Goal: Task Accomplishment & Management: Use online tool/utility

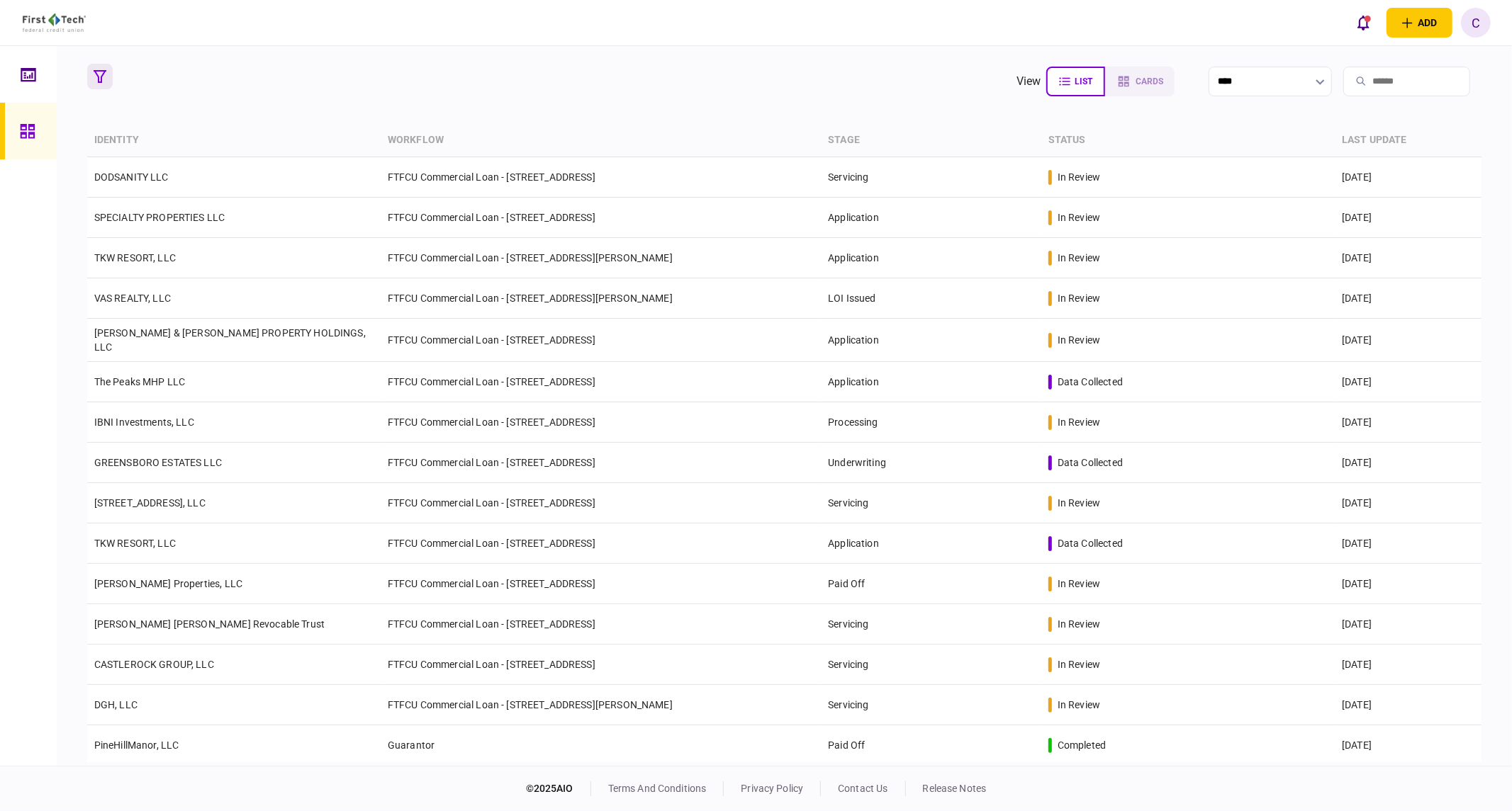
click at [92, 76] on button "button" at bounding box center [100, 77] width 26 height 26
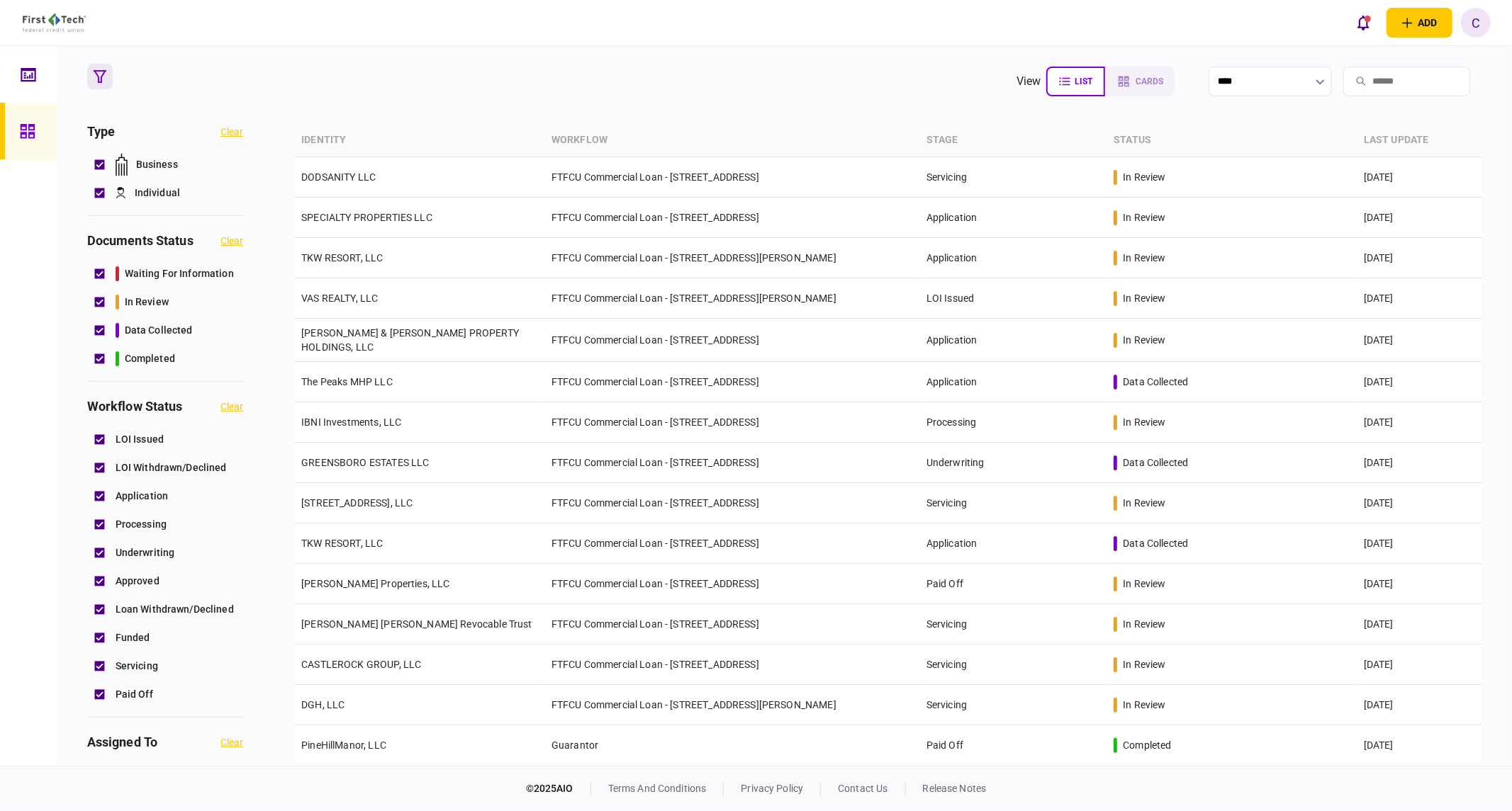
scroll to position [472, 0]
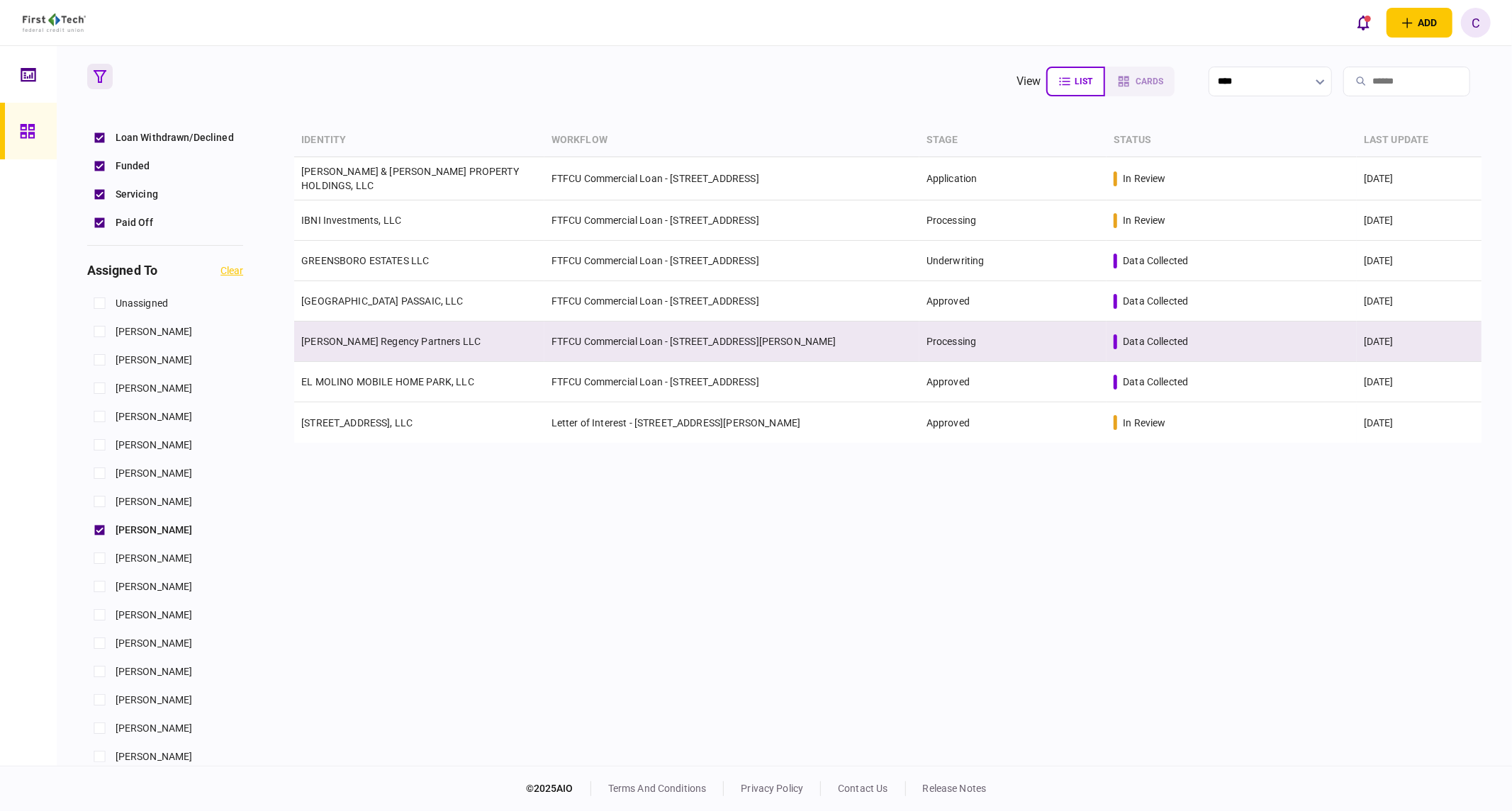
click at [387, 336] on link "Sullivan Regency Partners LLC" at bounding box center [391, 341] width 180 height 11
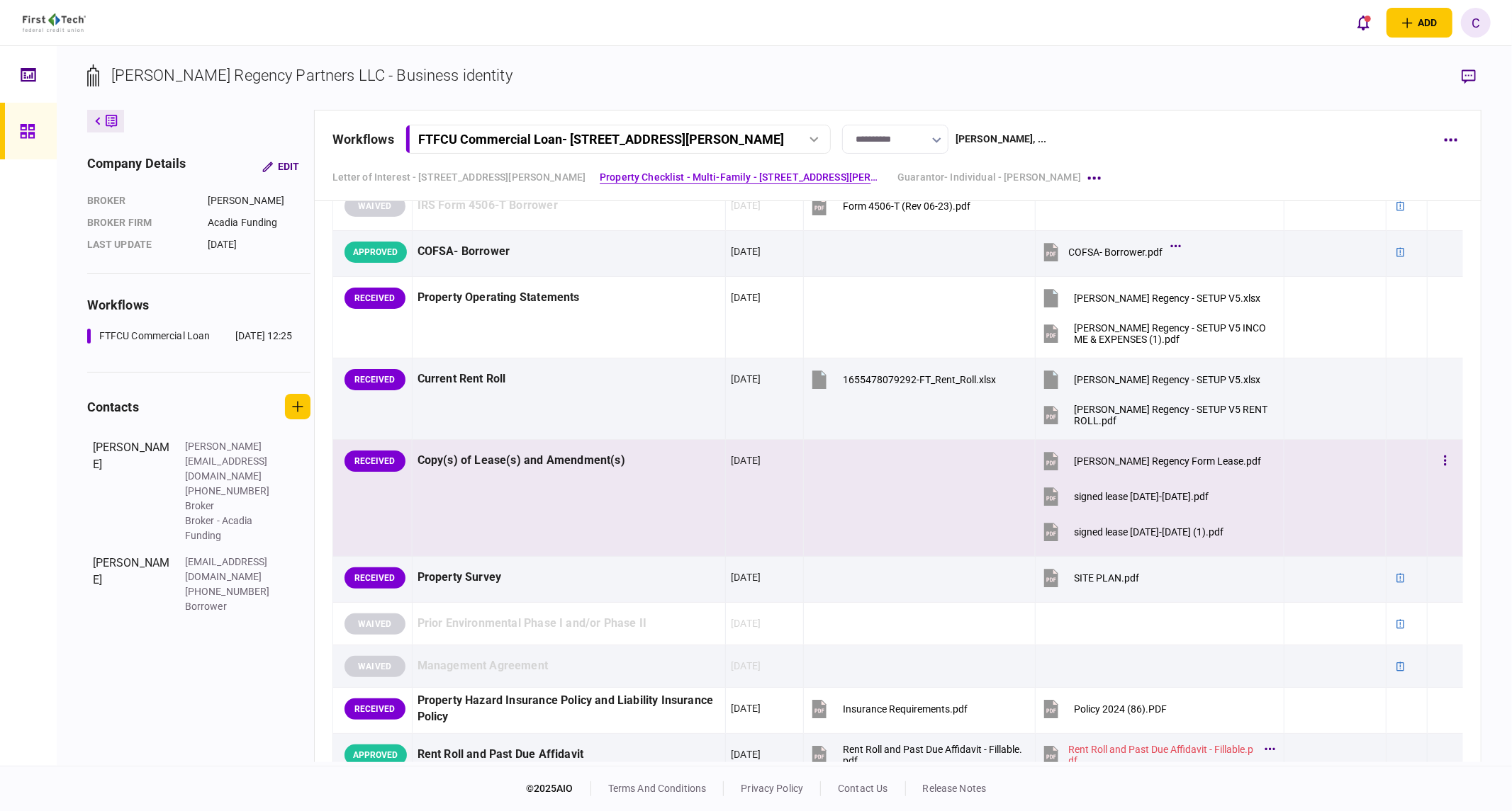
scroll to position [945, 0]
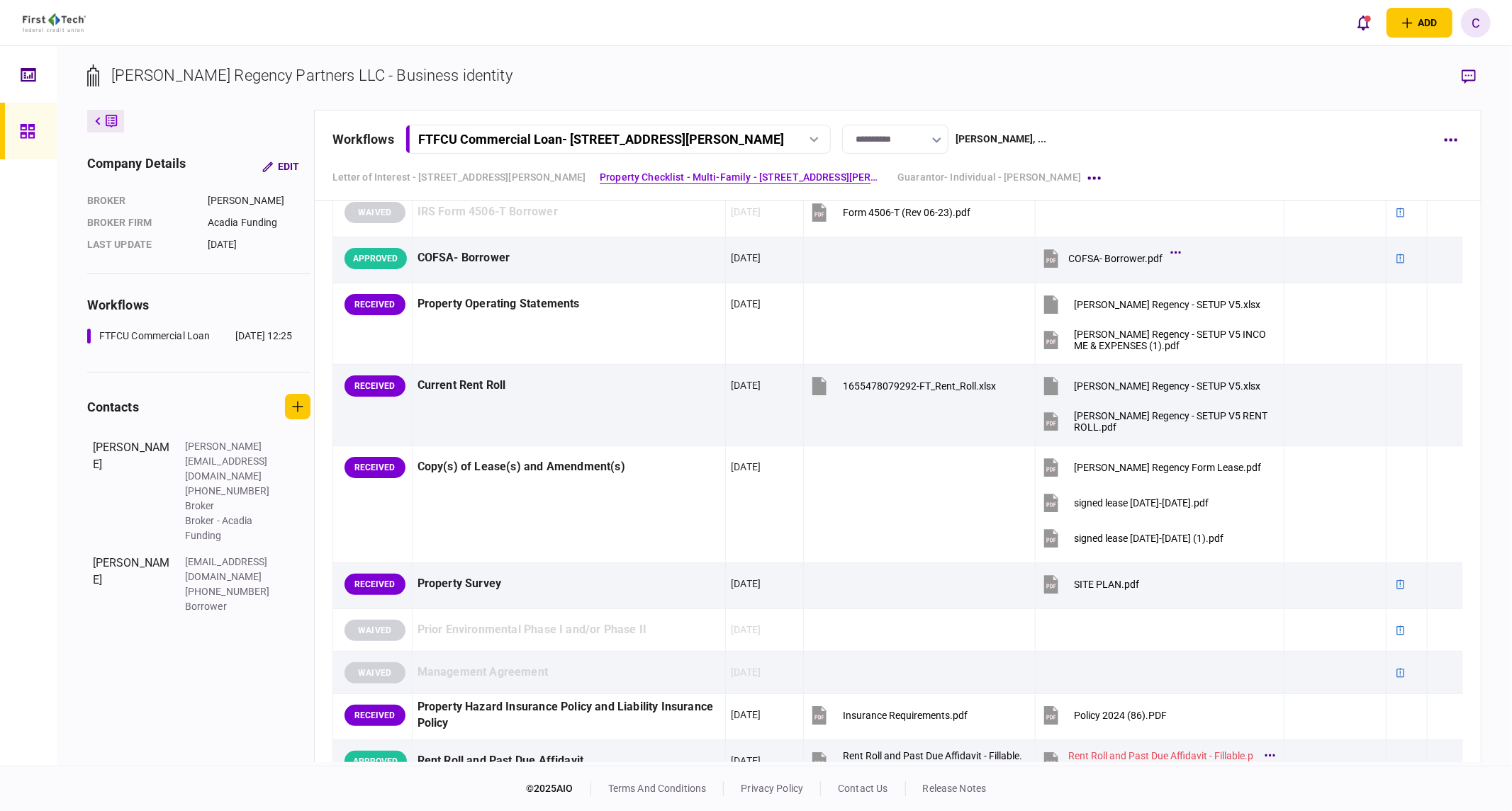
click at [1475, 76] on icon "button" at bounding box center [1468, 77] width 14 height 14
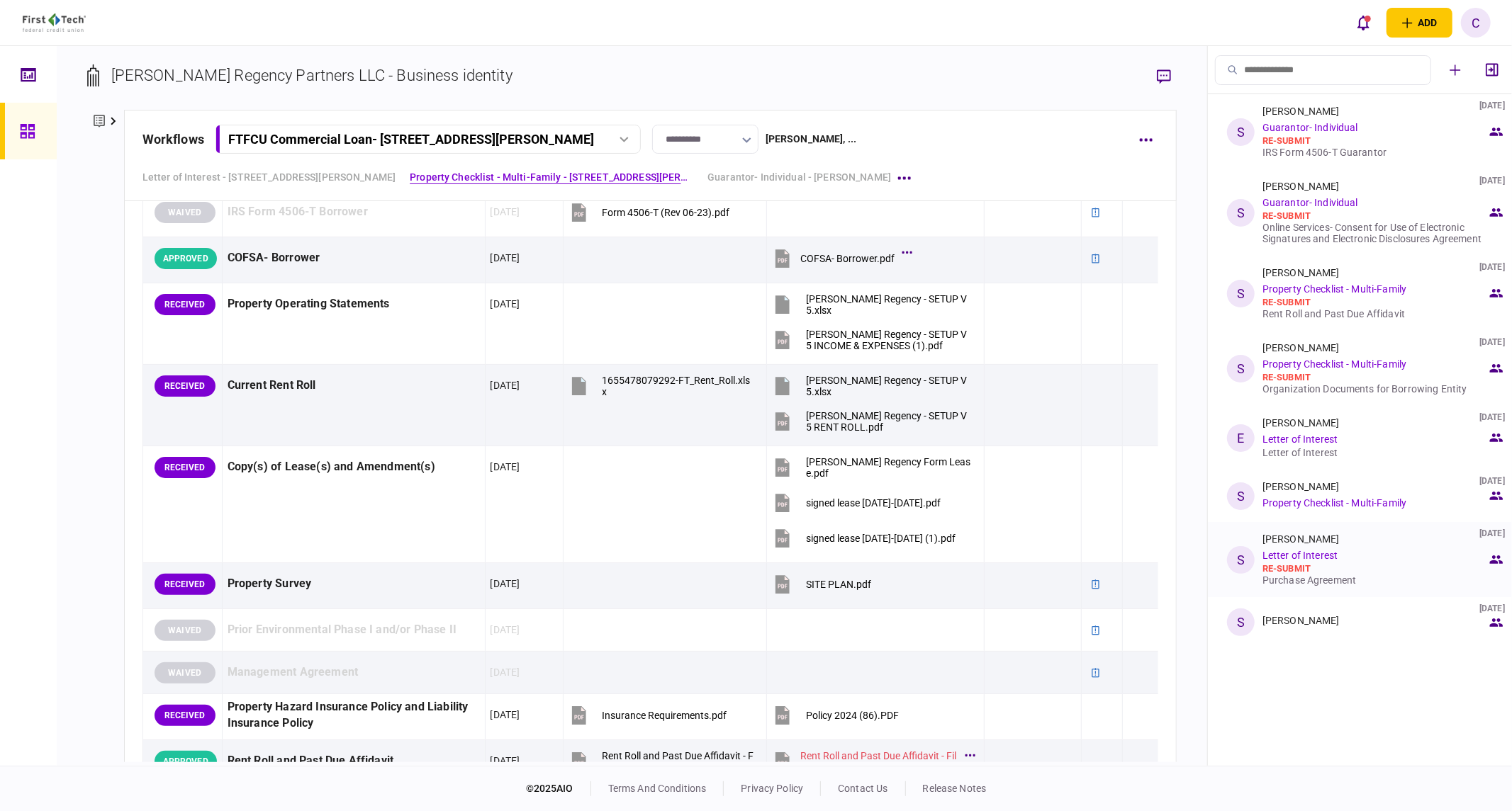
click at [1317, 584] on div "Purchase Agreement" at bounding box center [1374, 580] width 225 height 11
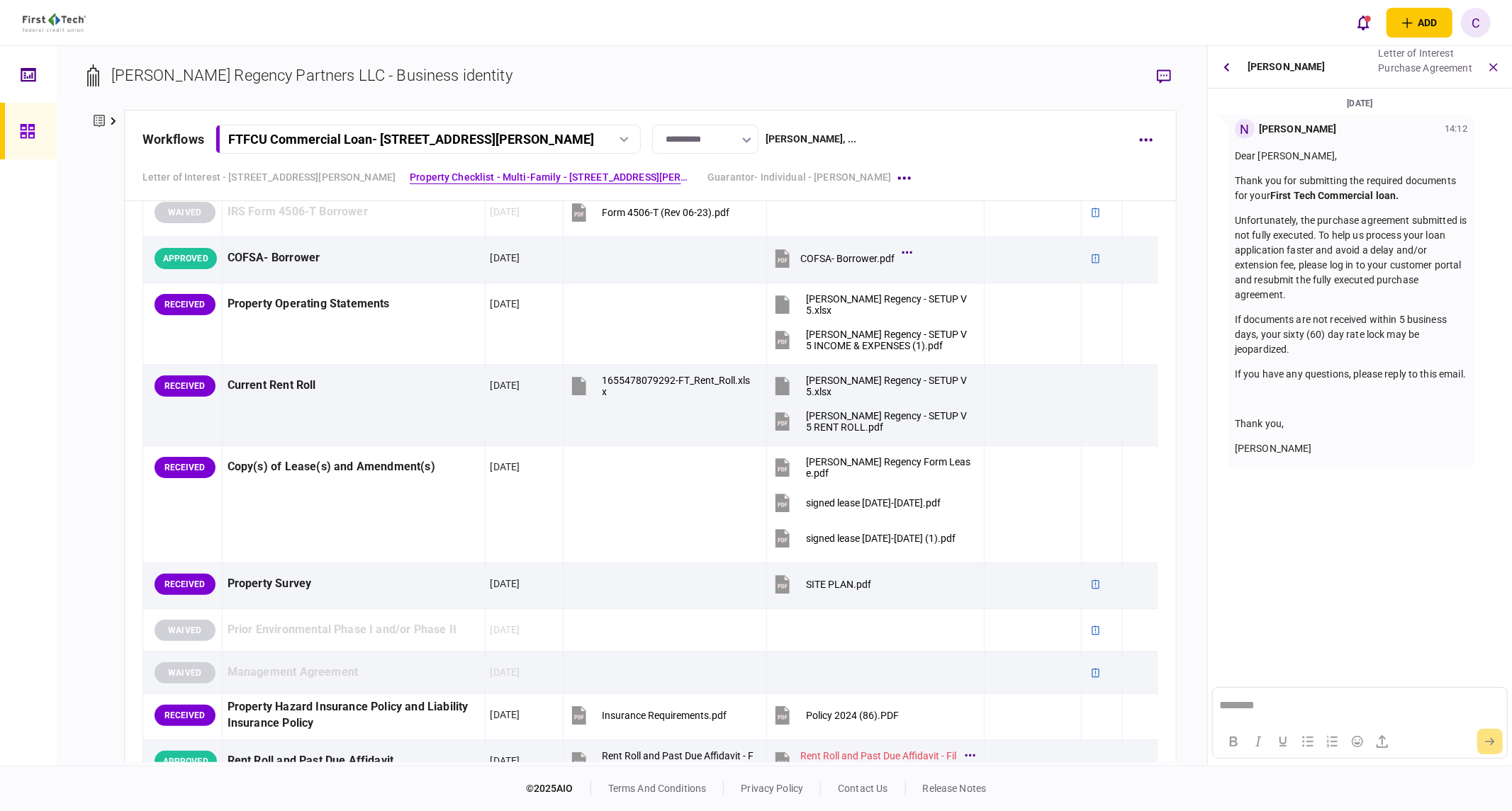
scroll to position [0, 0]
click at [1224, 58] on button "button" at bounding box center [1227, 68] width 26 height 26
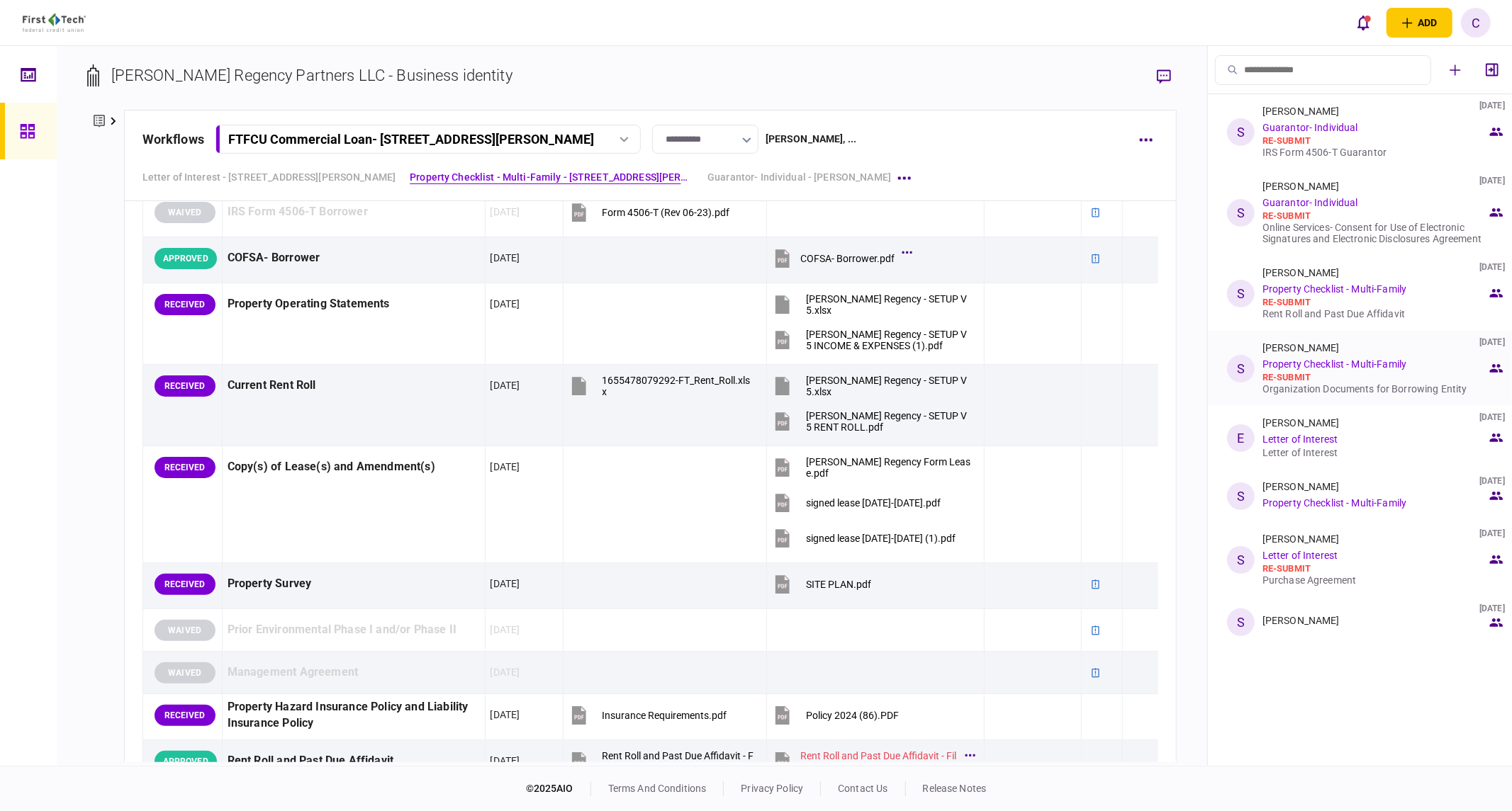
click at [1291, 392] on div "Organization Documents for Borrowing Entity" at bounding box center [1374, 388] width 225 height 11
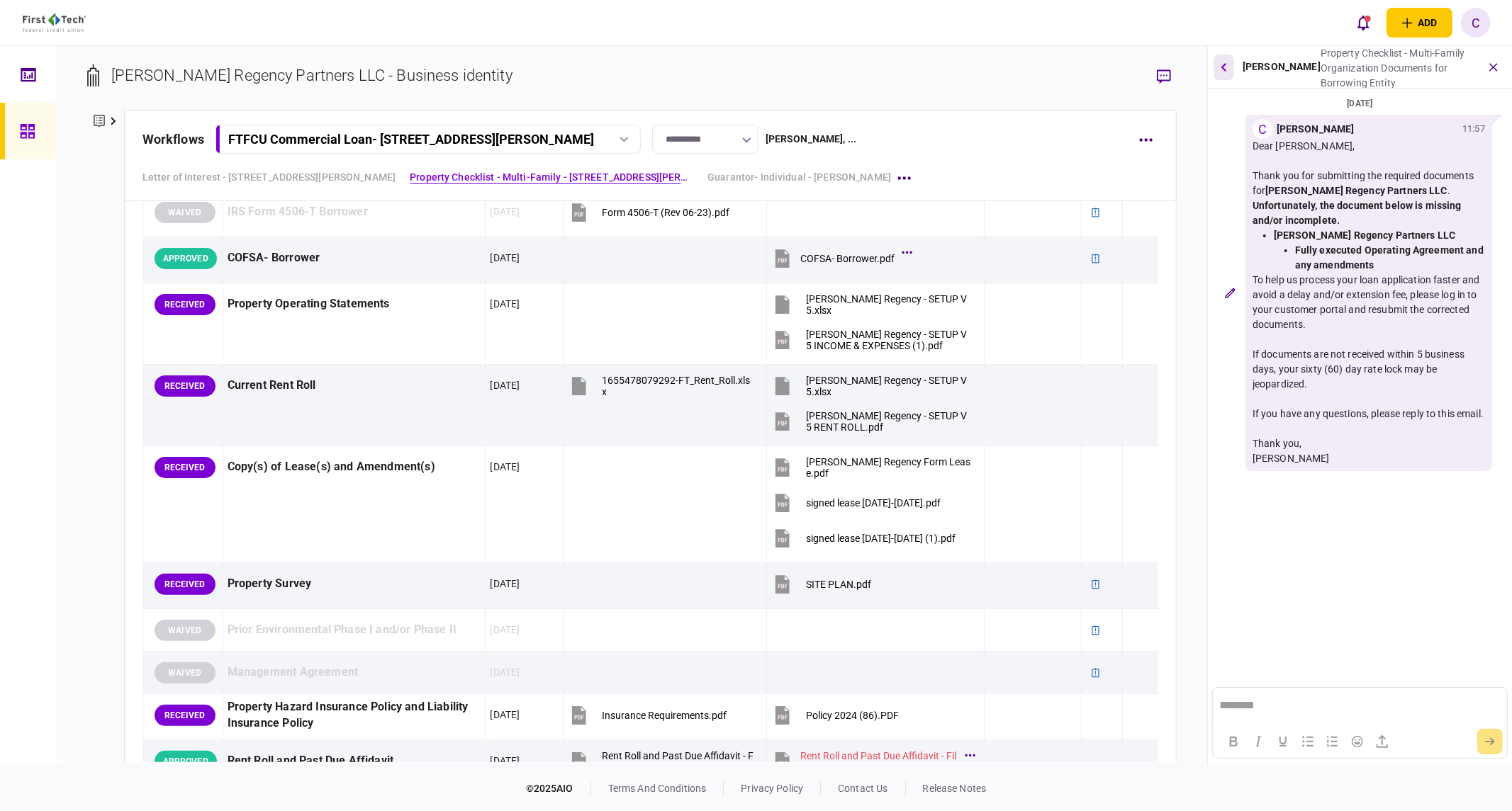
click at [1222, 65] on icon "button" at bounding box center [1225, 66] width 6 height 9
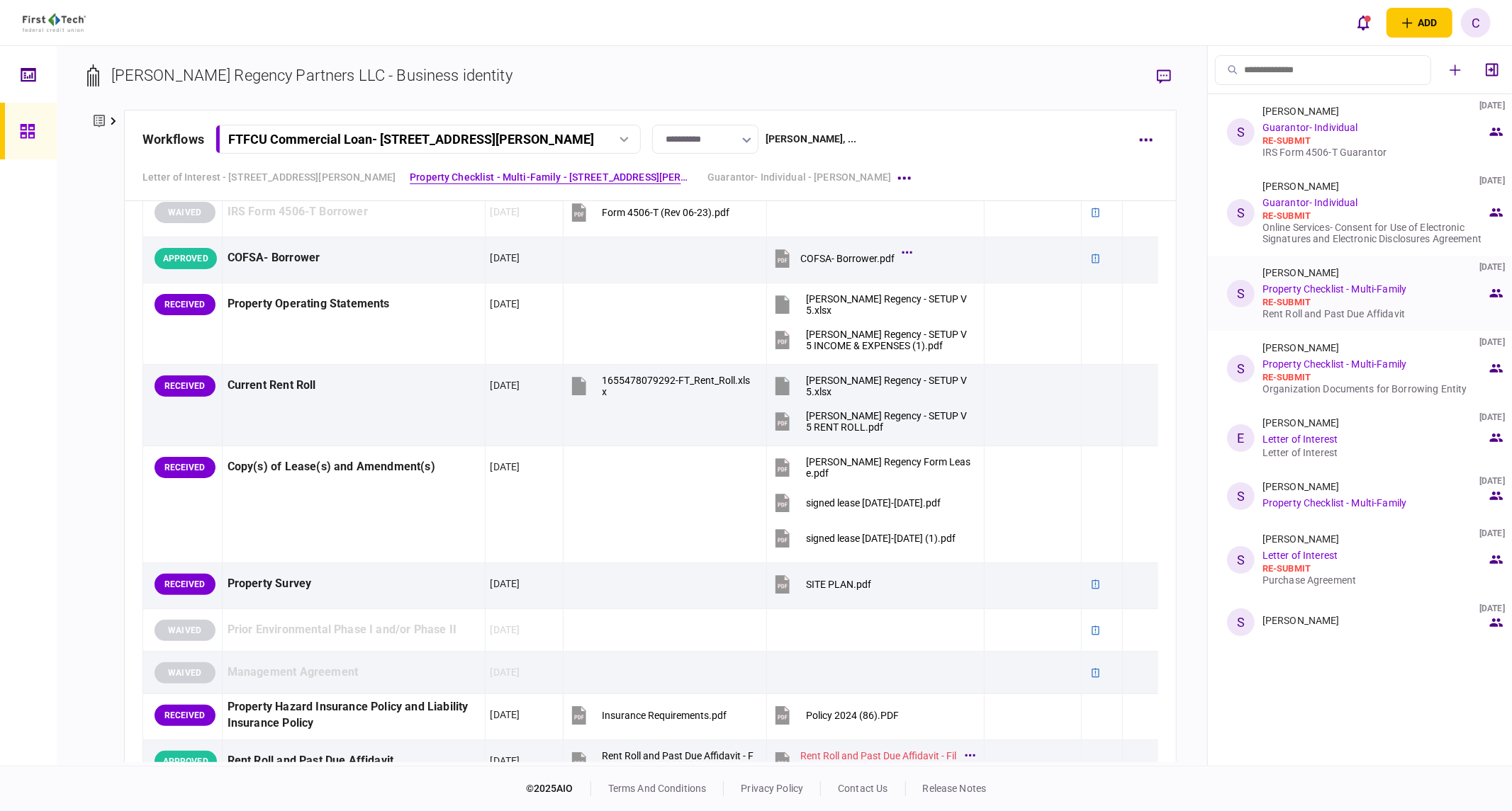
click at [1282, 309] on div "Rent Roll and Past Due Affidavit" at bounding box center [1374, 313] width 225 height 11
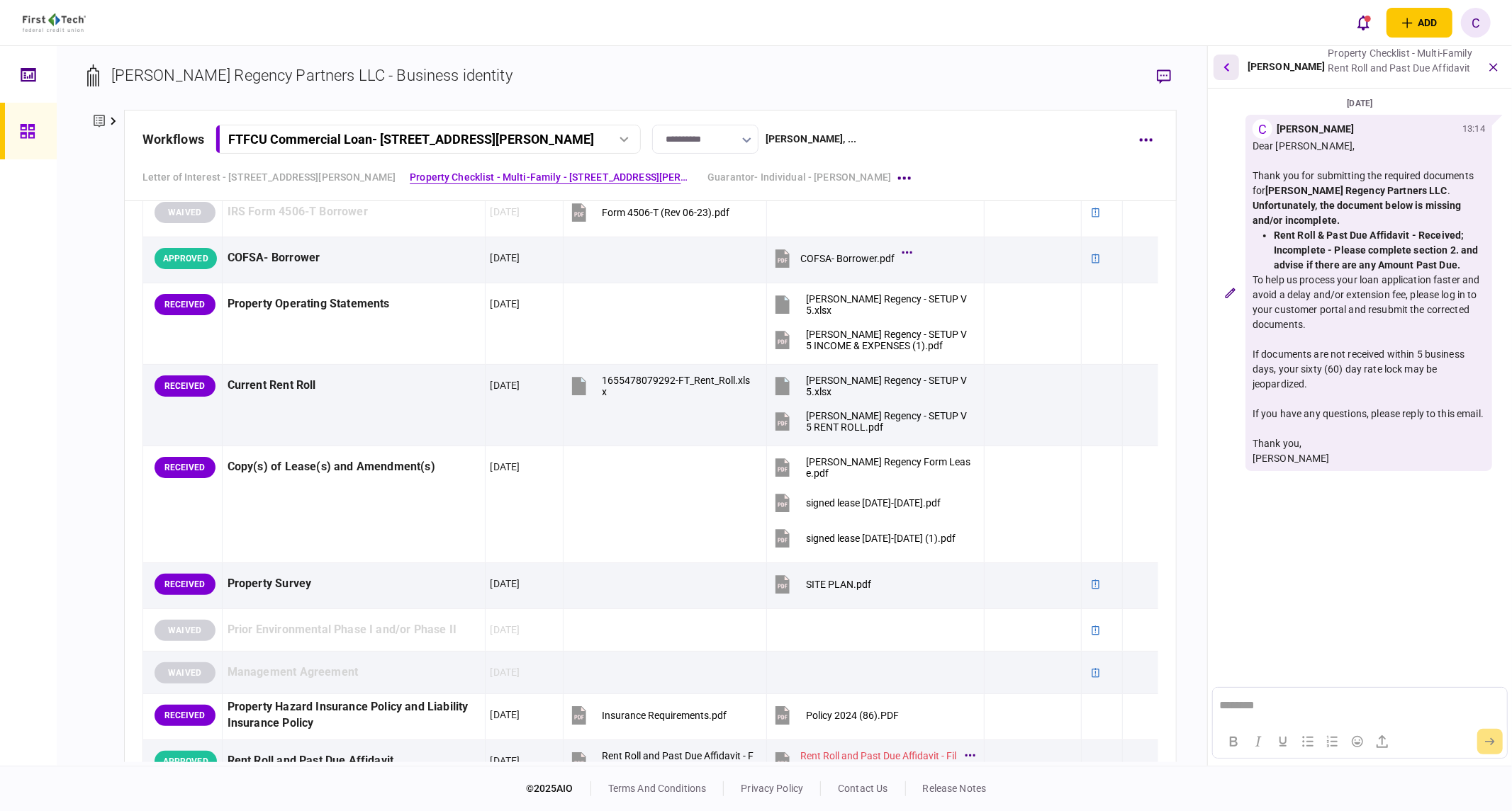
click at [1230, 72] on button "button" at bounding box center [1227, 68] width 26 height 26
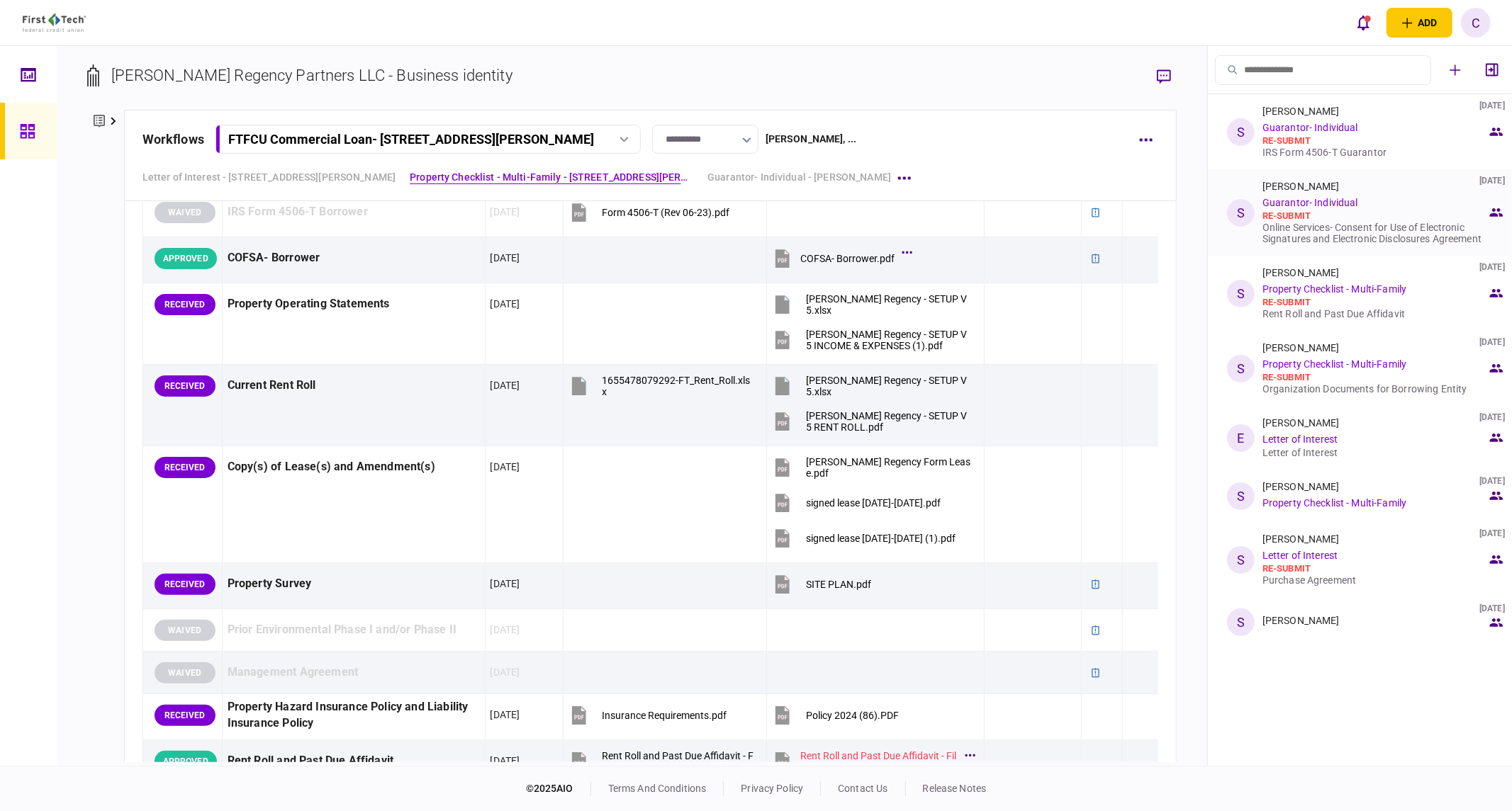
click at [1295, 237] on div "Online Services- Consent for Use of Electronic Signatures and Electronic Disclo…" at bounding box center [1374, 232] width 225 height 23
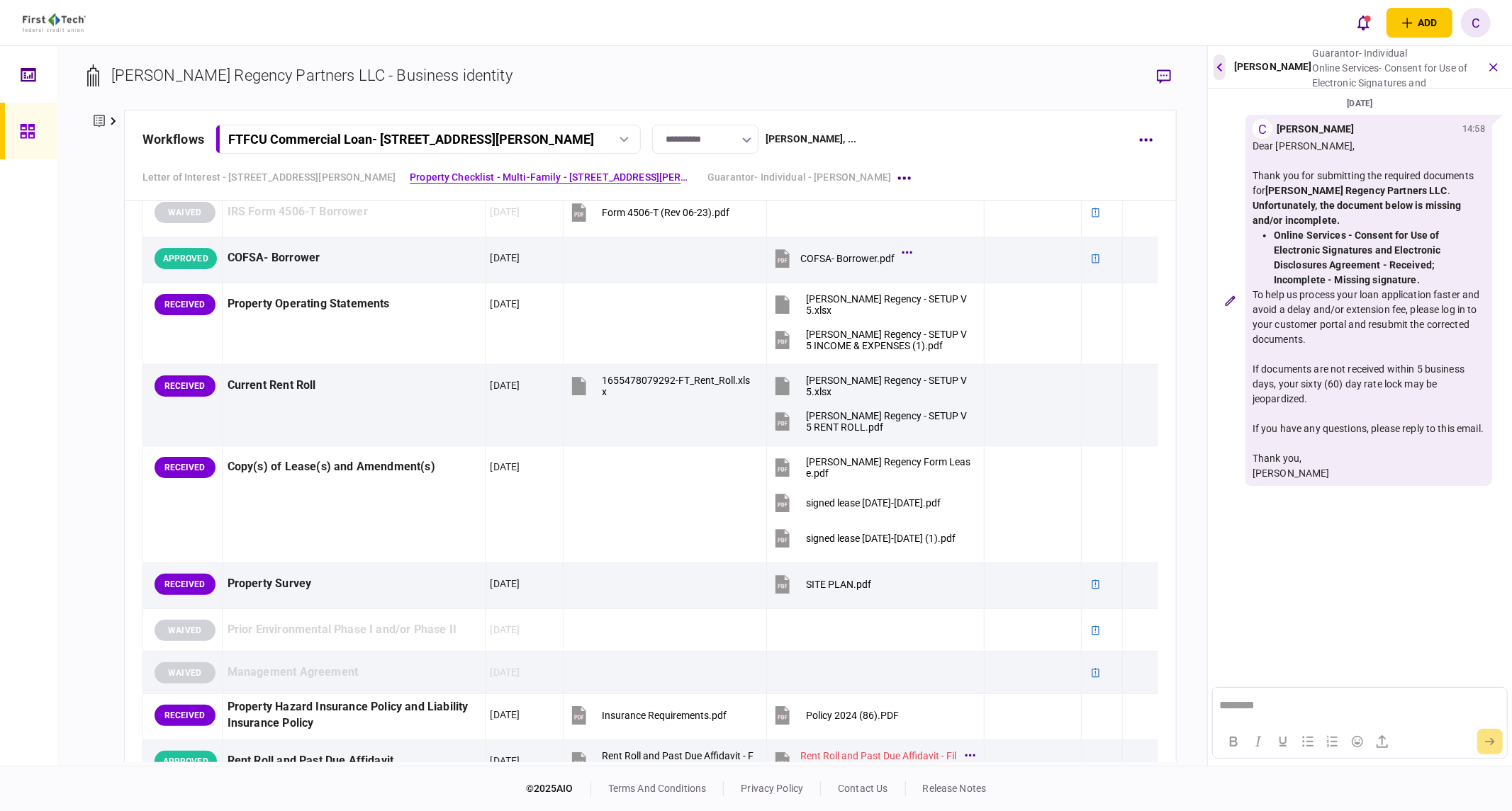
click at [1222, 67] on icon "button" at bounding box center [1220, 66] width 6 height 9
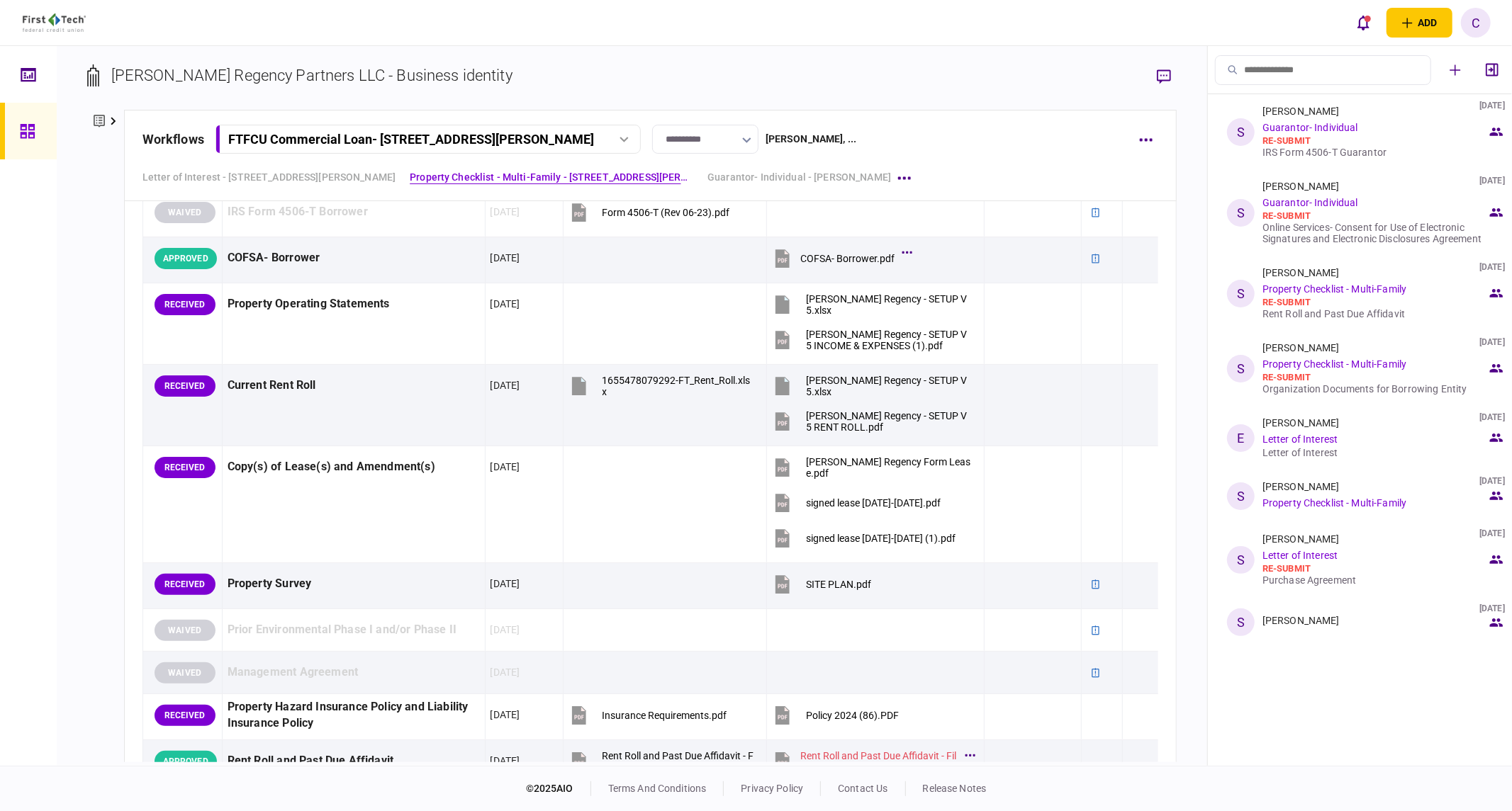
click at [124, 375] on section "Letter of Interest - 6 Dunbar Rd Monticello NY Eli Schwartz , Shimon Verschleis…" at bounding box center [650, 369] width 1053 height 2226
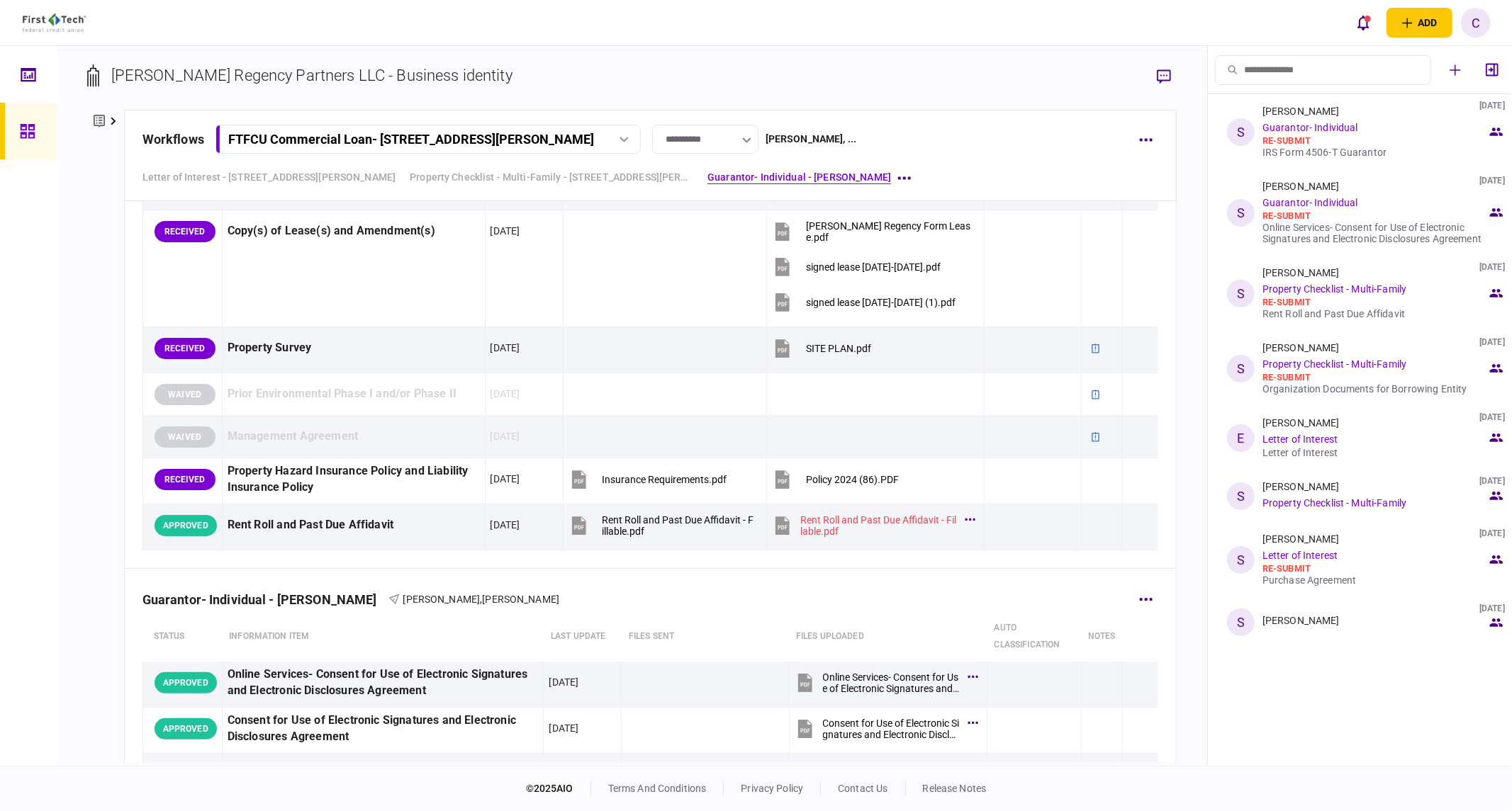
scroll to position [787, 0]
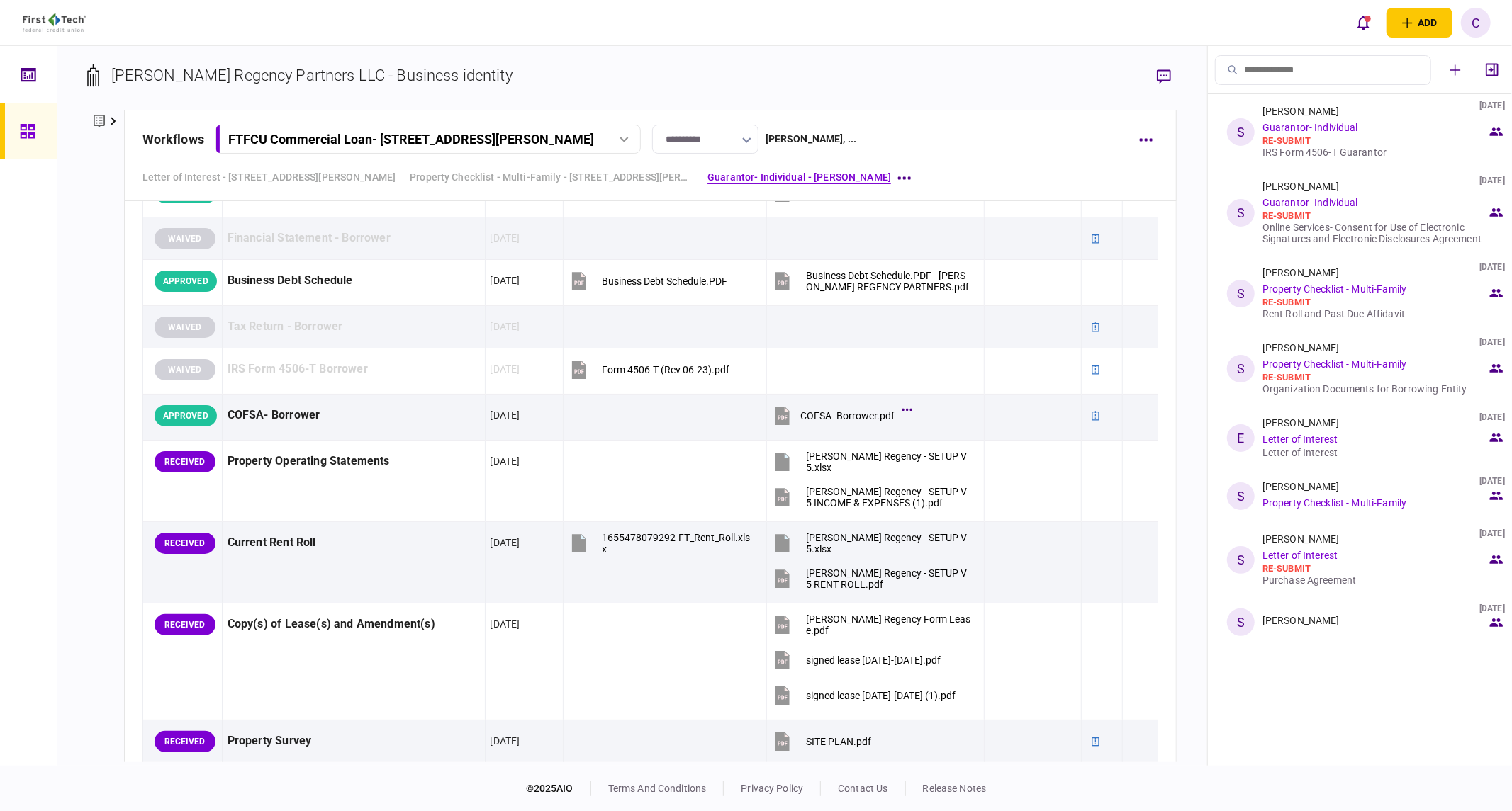
click at [1304, 454] on div "Letter of Interest" at bounding box center [1374, 452] width 225 height 11
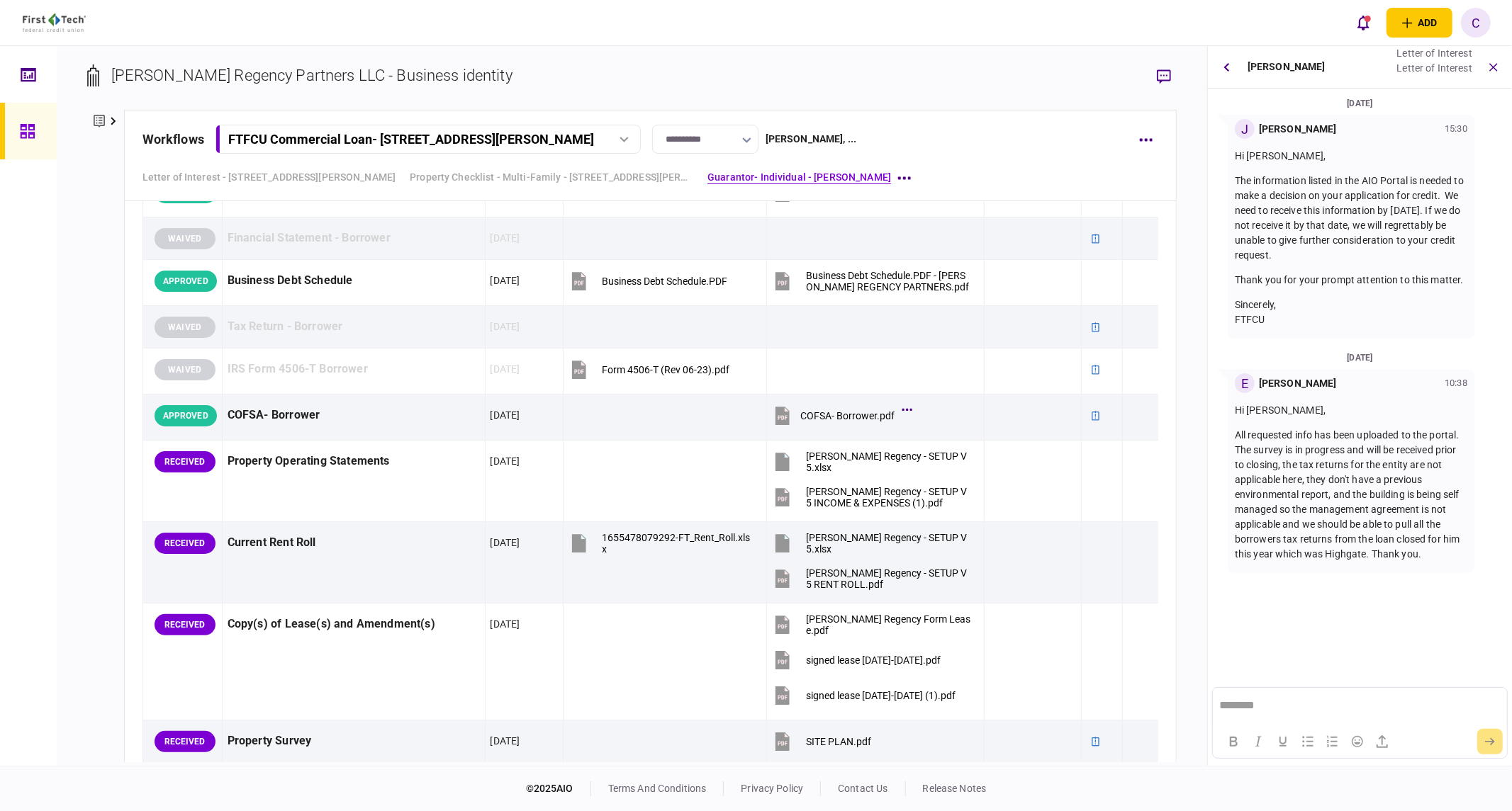
scroll to position [0, 0]
drag, startPoint x: 16, startPoint y: 131, endPoint x: 40, endPoint y: 141, distance: 26.0
click at [16, 131] on link at bounding box center [28, 131] width 57 height 57
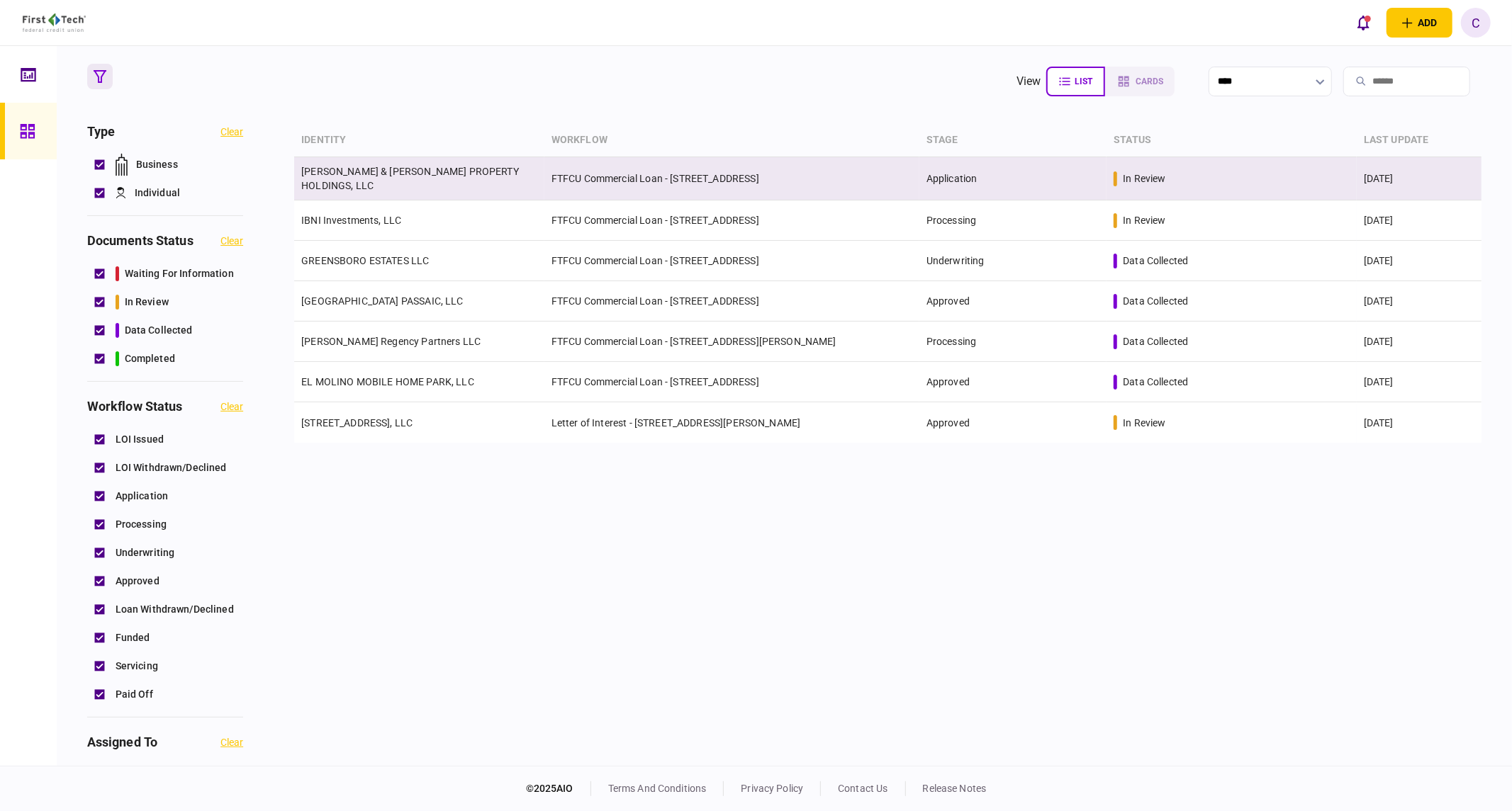
click at [358, 185] on td "CULLUM & KELLEY PROPERTY HOLDINGS, LLC" at bounding box center [419, 179] width 251 height 43
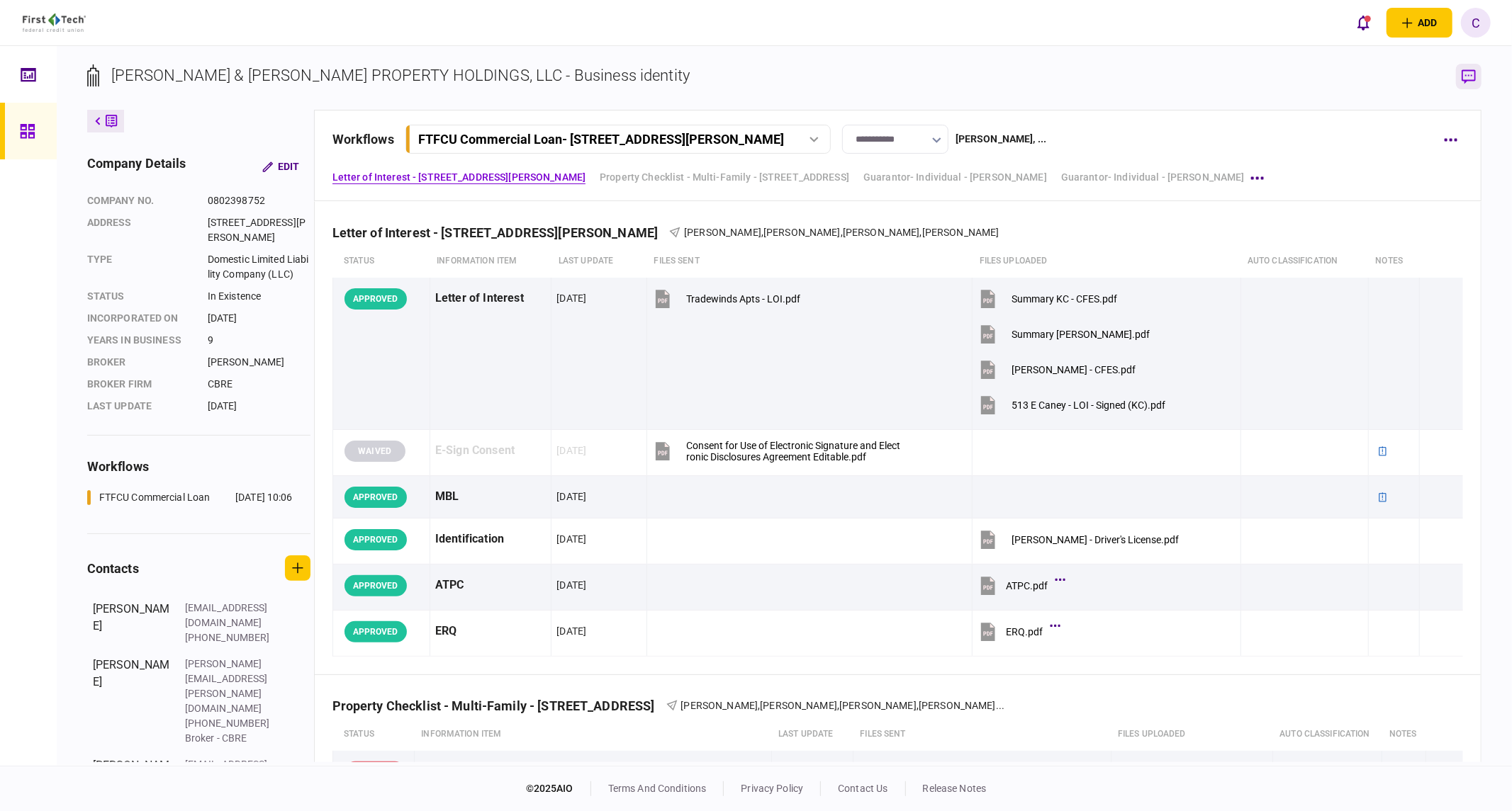
click at [1468, 84] on button "button" at bounding box center [1469, 77] width 26 height 26
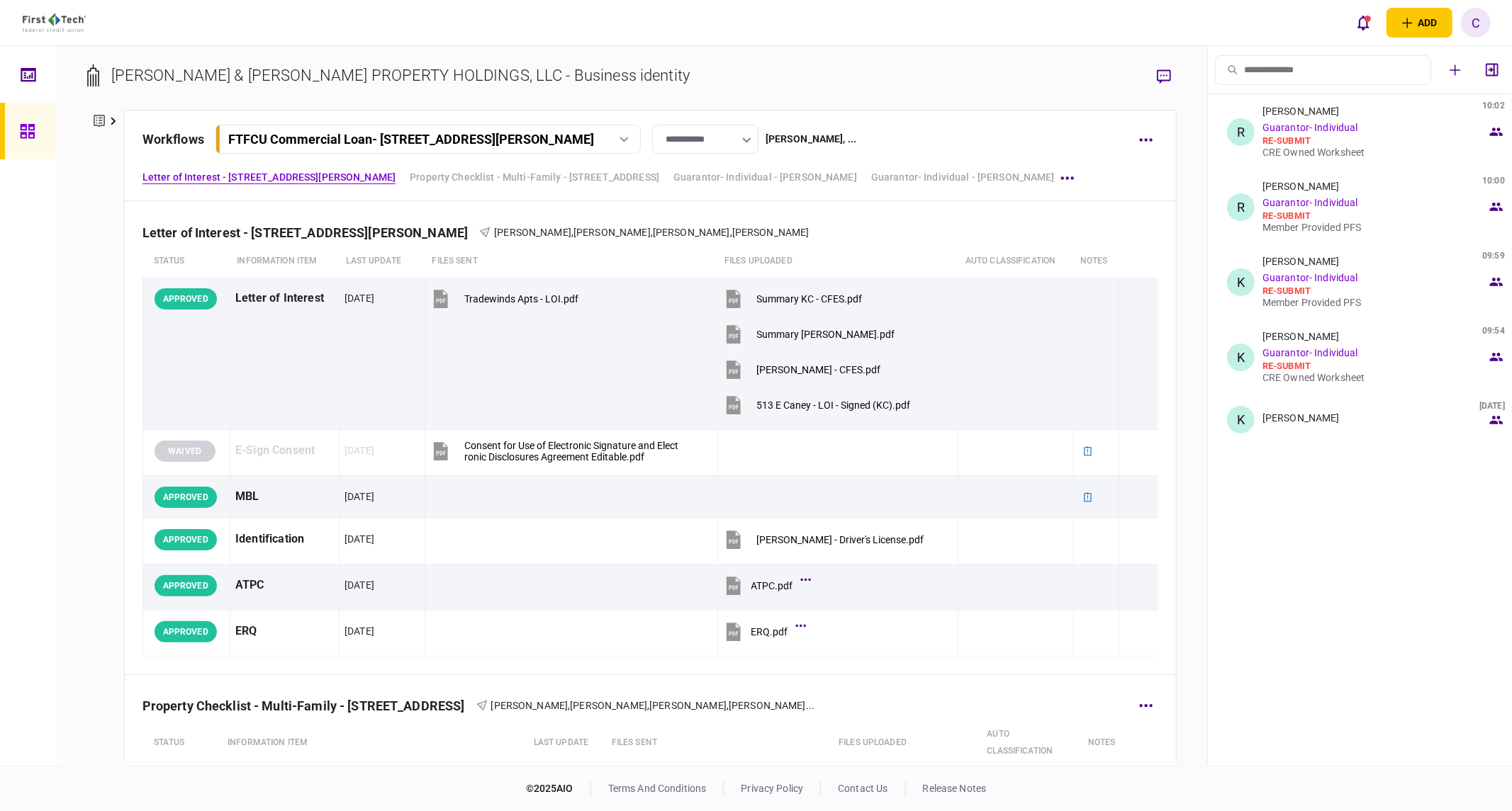
scroll to position [393, 0]
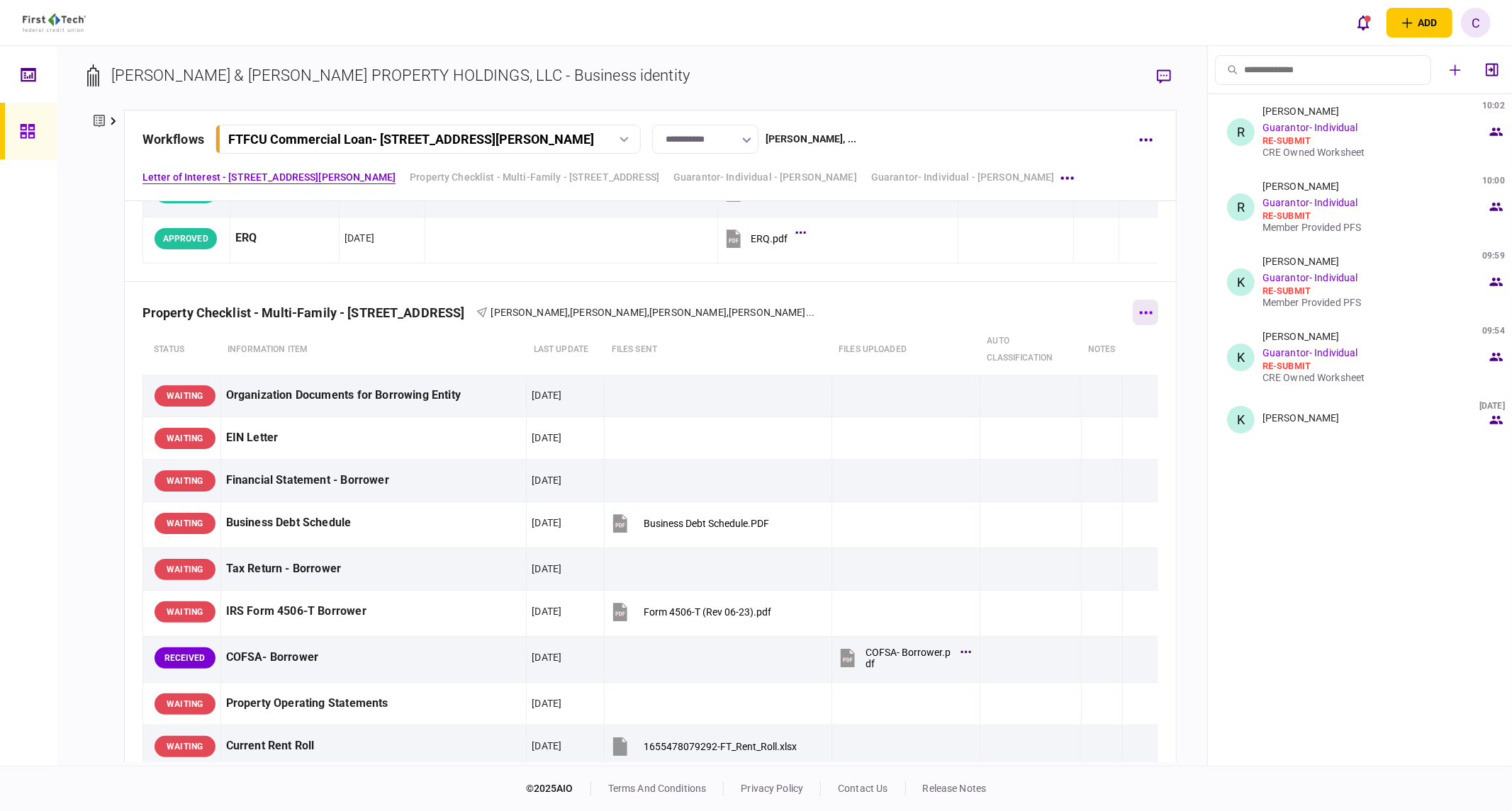
click at [1140, 316] on button "button" at bounding box center [1146, 312] width 26 height 26
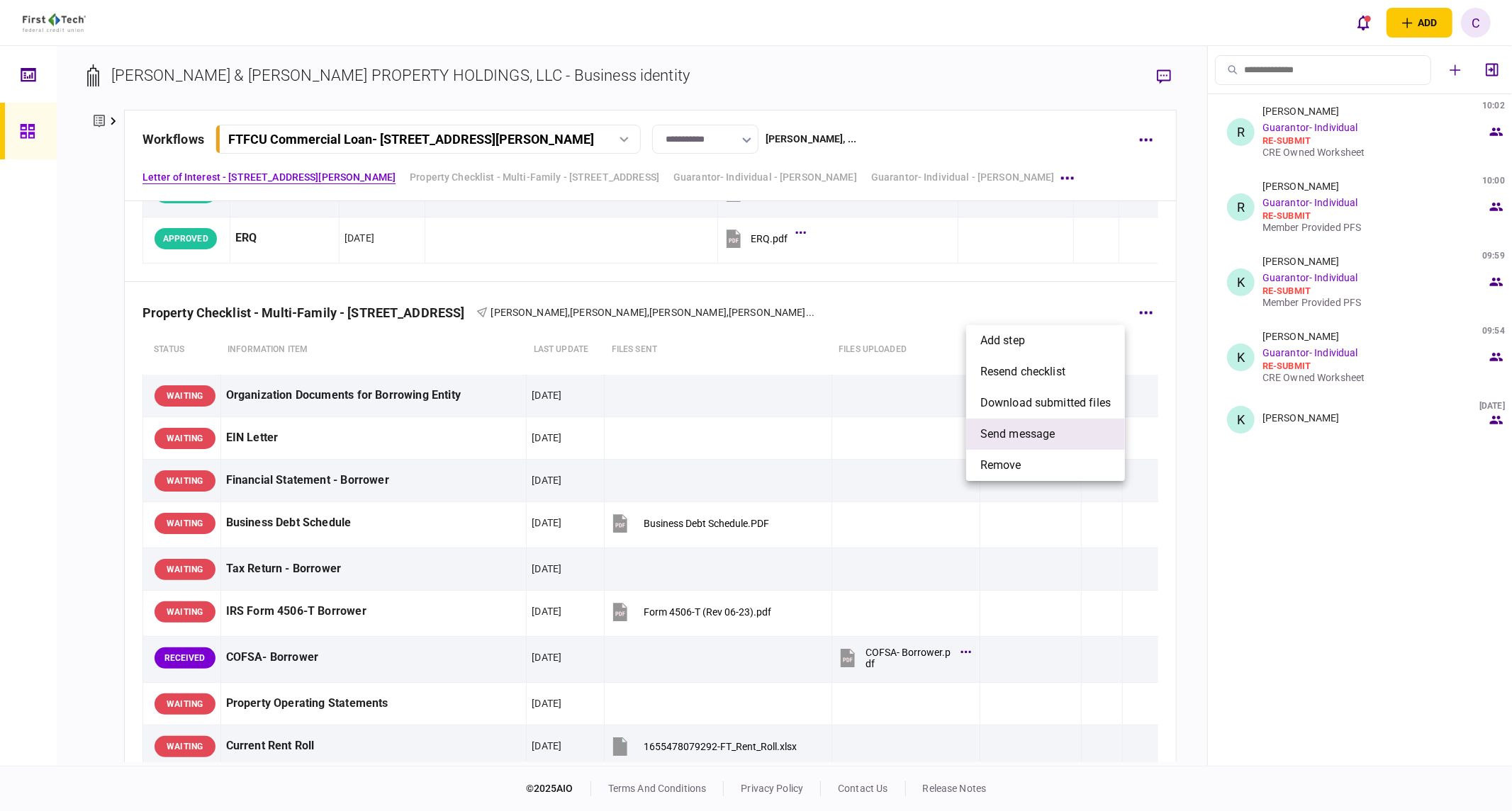
click at [1019, 430] on span "send message" at bounding box center [1017, 434] width 75 height 17
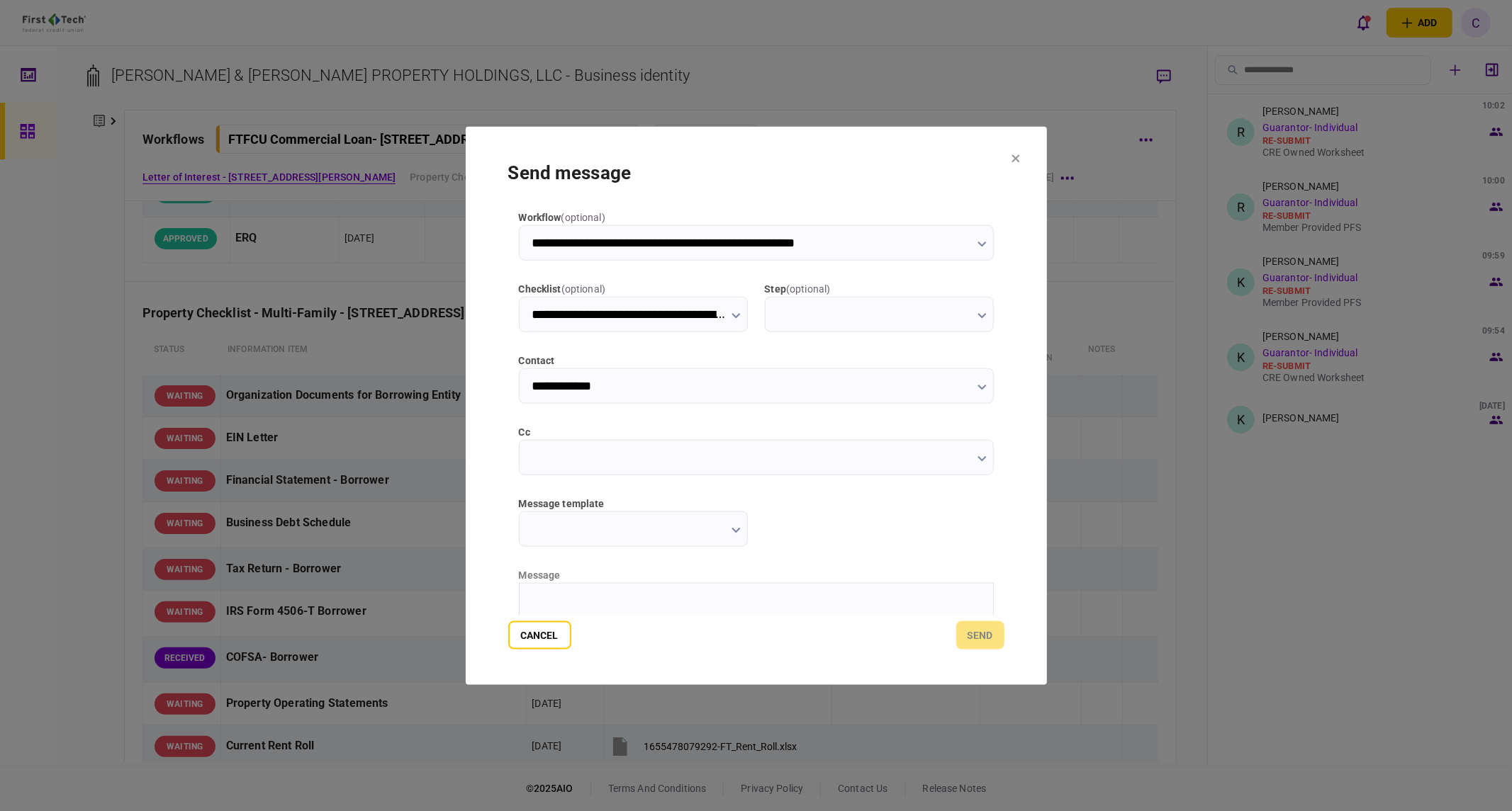
type input "**********"
drag, startPoint x: 795, startPoint y: 517, endPoint x: 770, endPoint y: 527, distance: 26.9
click at [795, 517] on div at bounding box center [878, 521] width 229 height 50
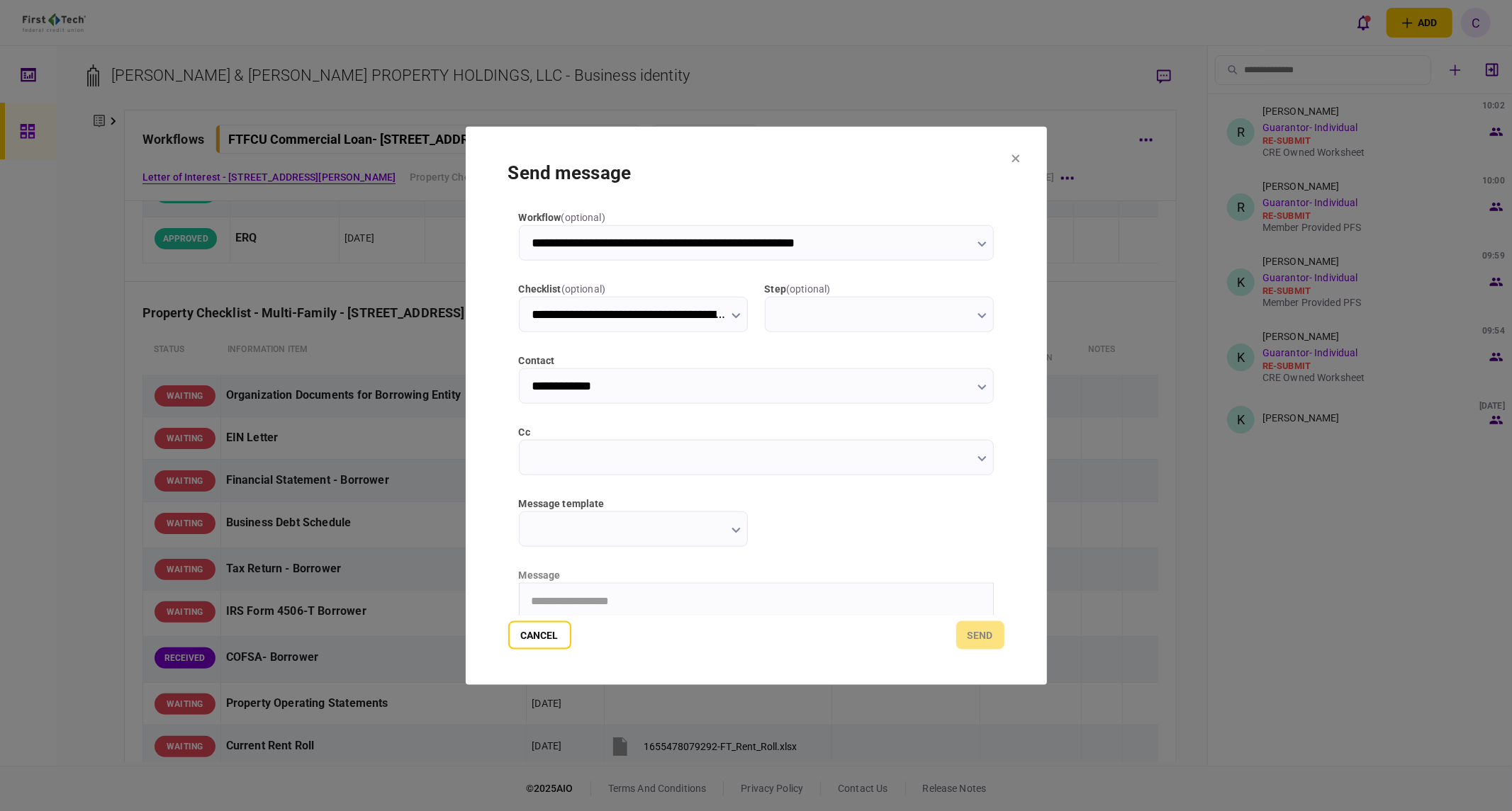
click at [738, 530] on icon "button" at bounding box center [736, 531] width 9 height 6
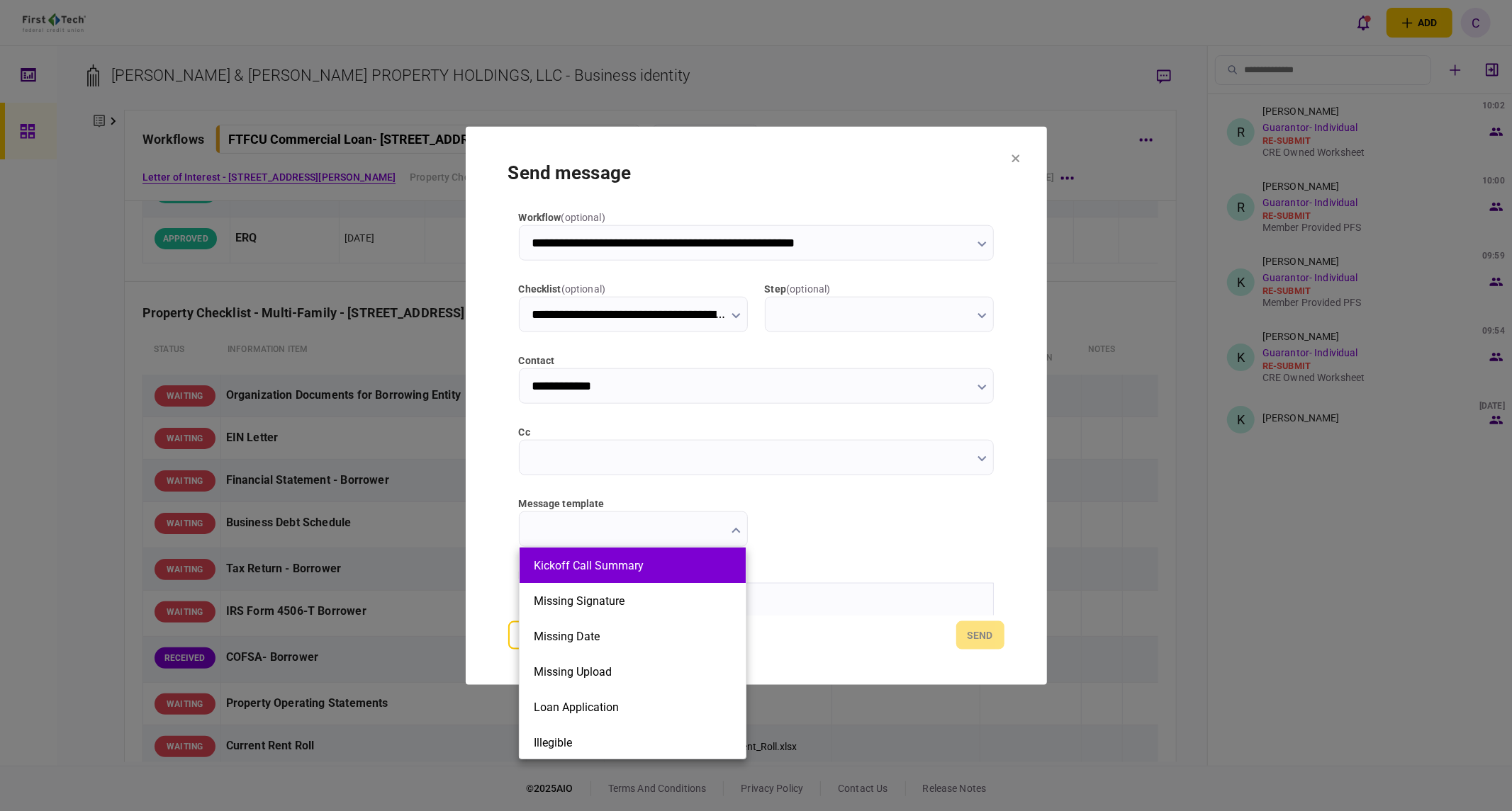
click at [626, 571] on button "Kickoff Call Summary" at bounding box center [633, 565] width 198 height 13
type input "**********"
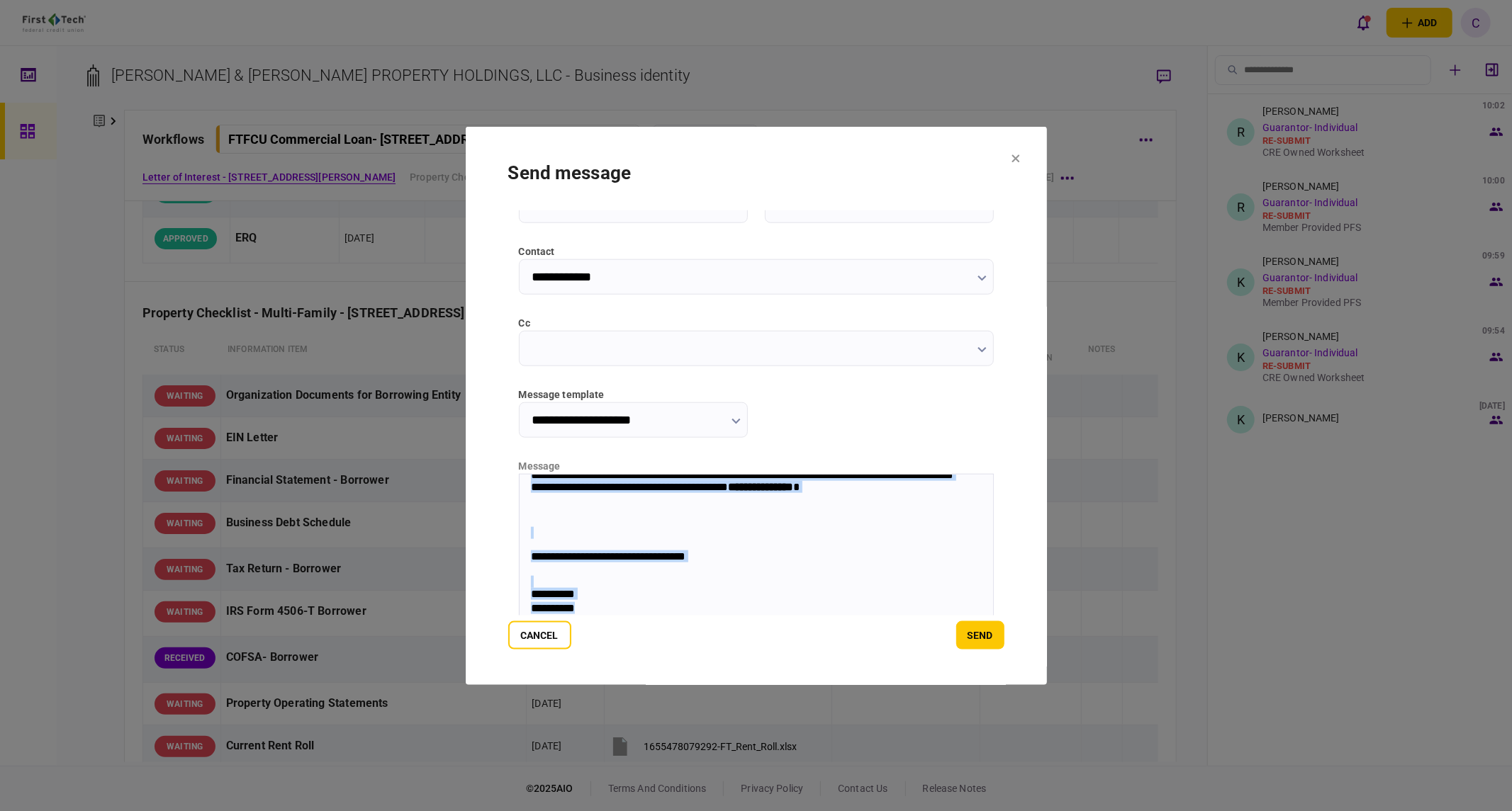
scroll to position [143, 0]
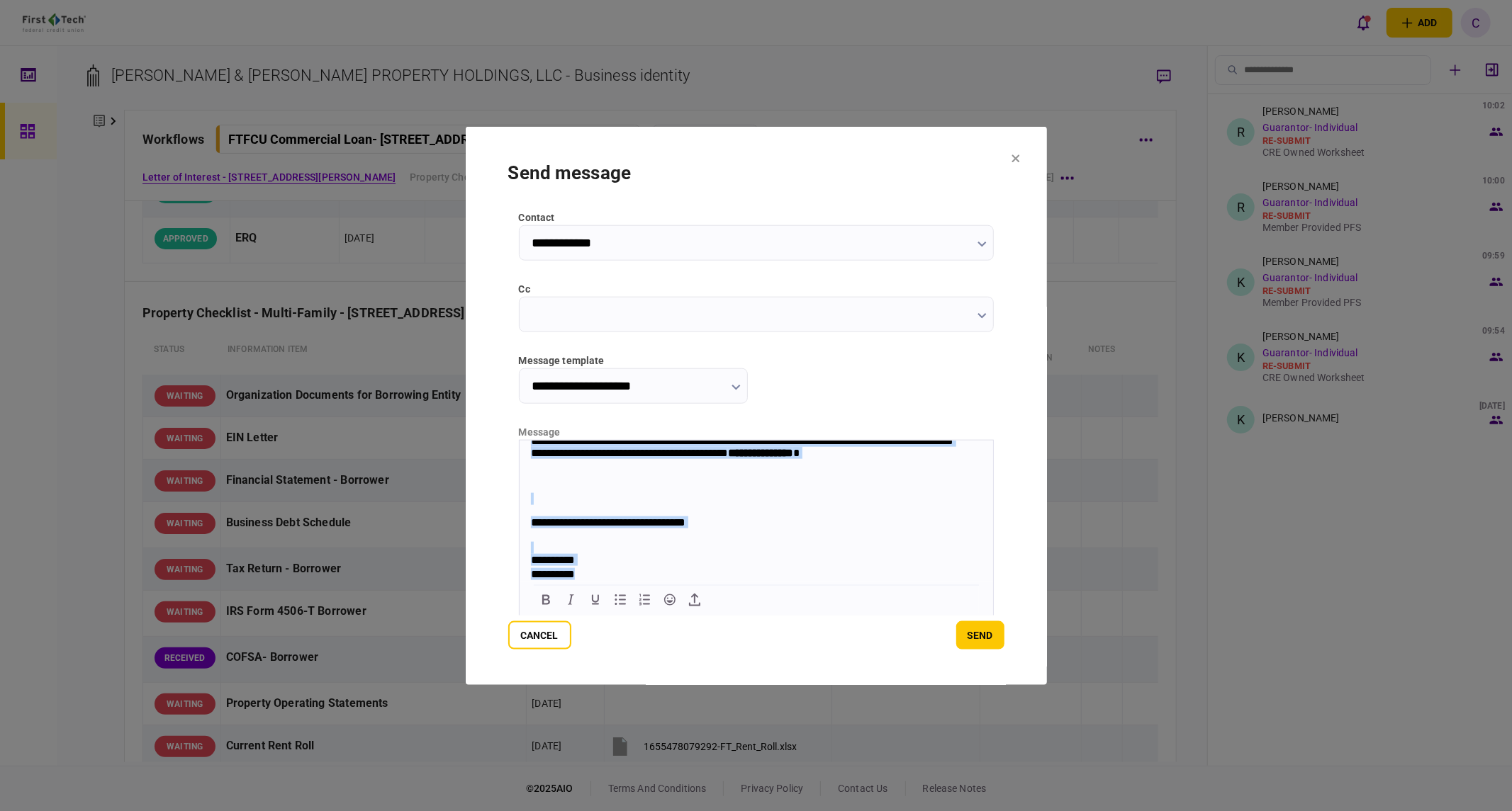
drag, startPoint x: 527, startPoint y: 448, endPoint x: 626, endPoint y: 665, distance: 238.5
click at [626, 582] on html "**********" at bounding box center [756, 364] width 473 height 434
copy body "**********"
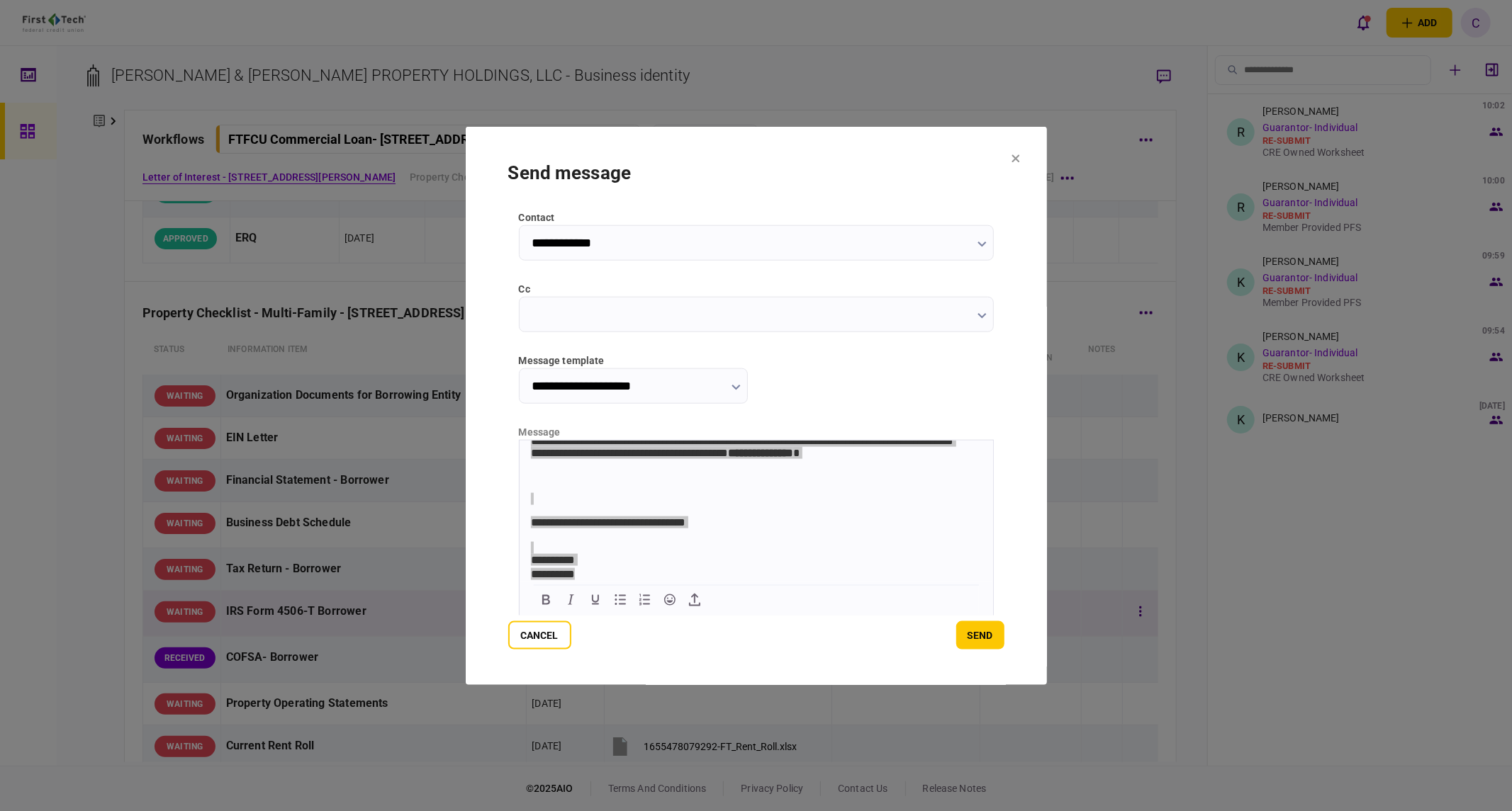
click at [550, 636] on button "Cancel" at bounding box center [539, 635] width 63 height 28
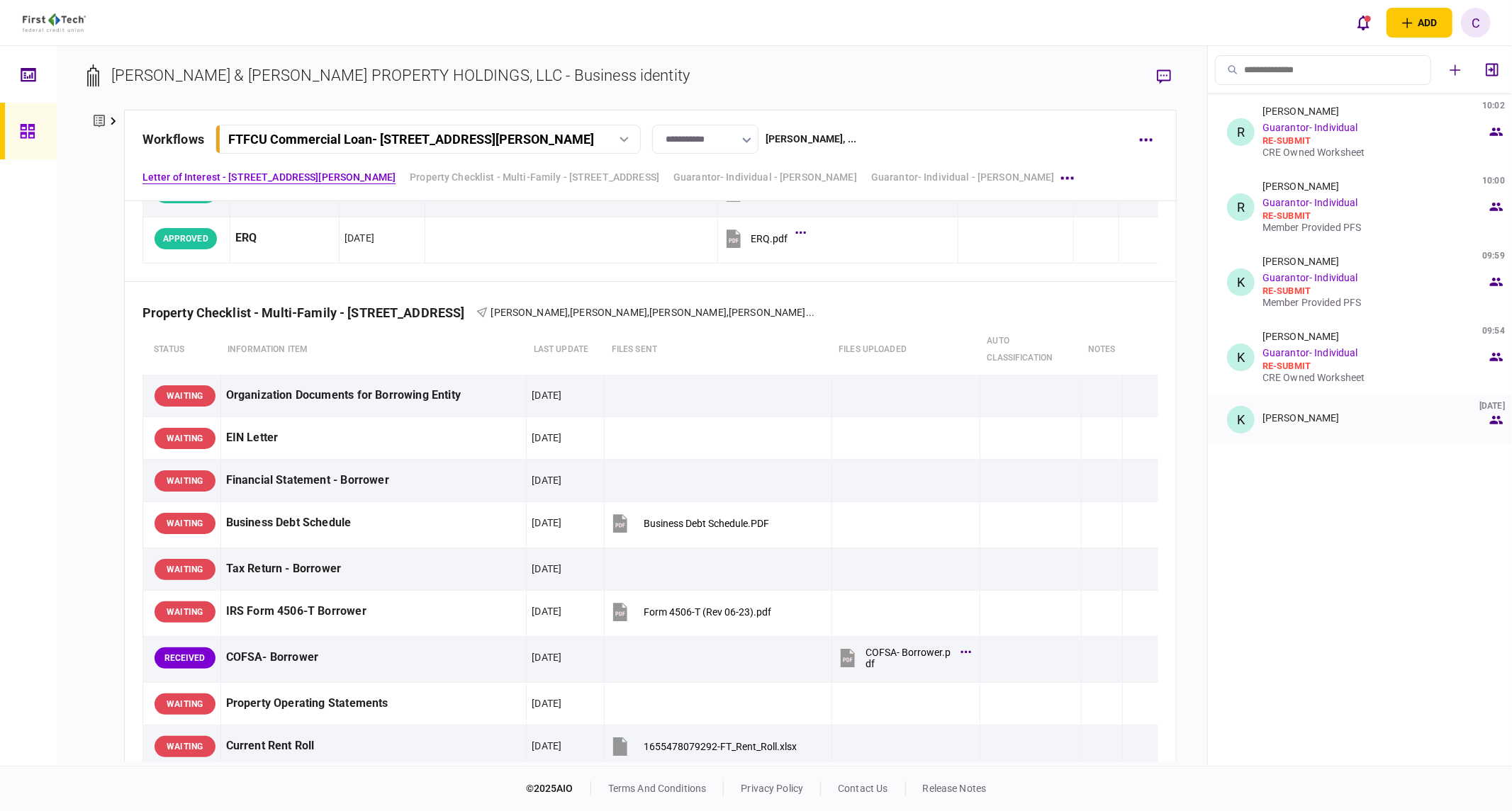
click at [1295, 419] on div "Keith Cullum" at bounding box center [1300, 417] width 77 height 11
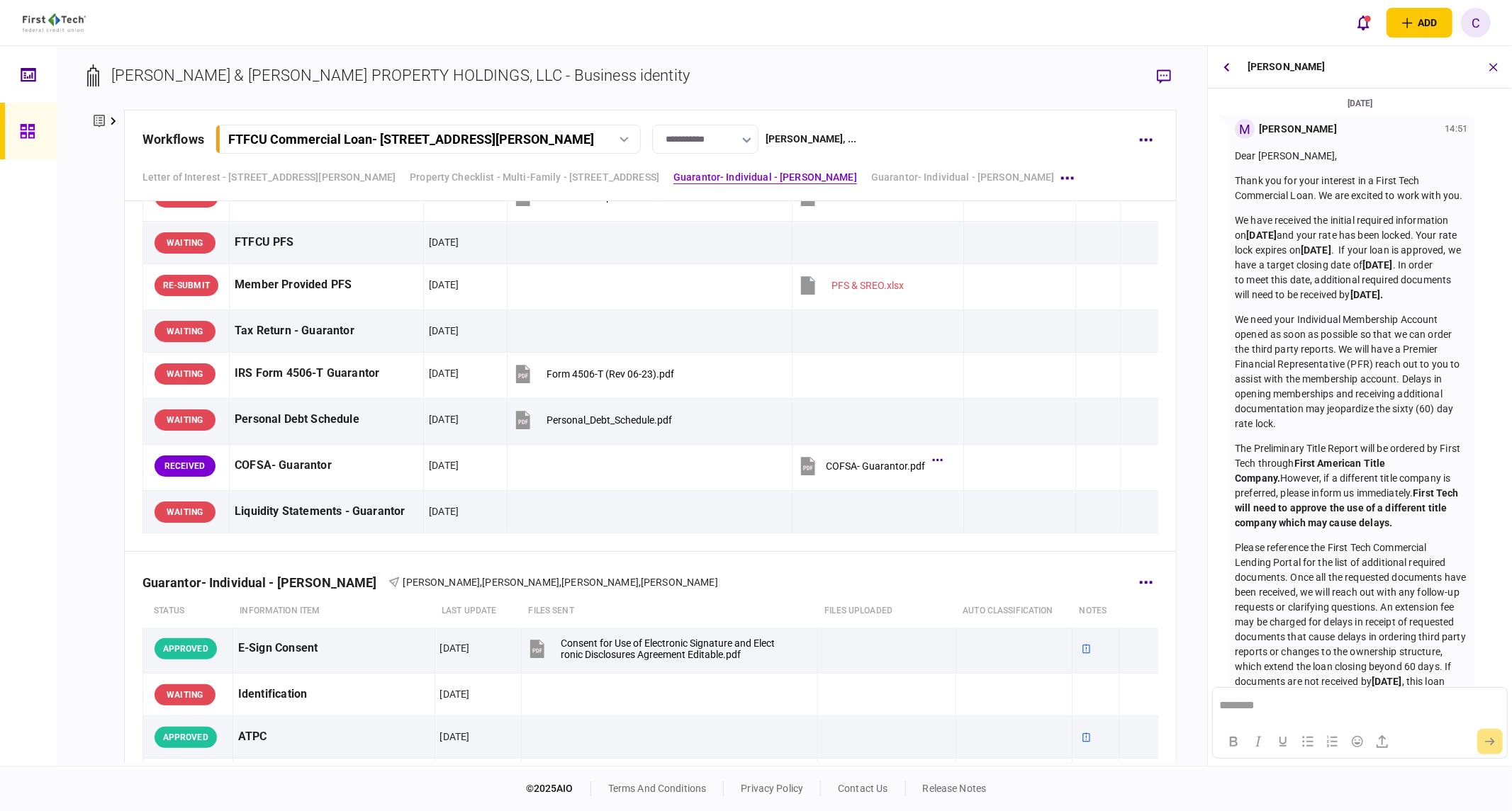
scroll to position [1259, 0]
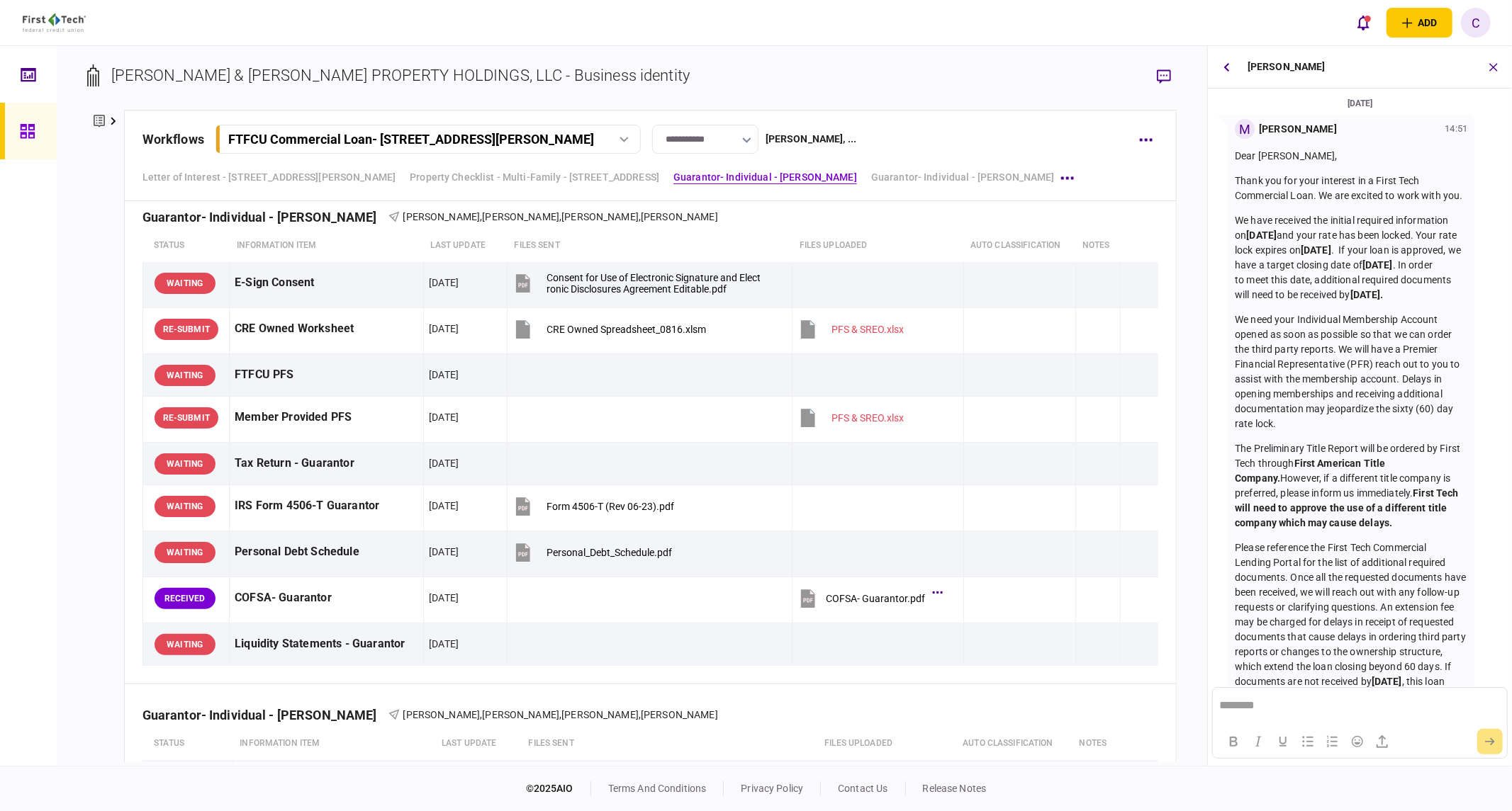
click at [114, 119] on icon at bounding box center [114, 121] width 6 height 9
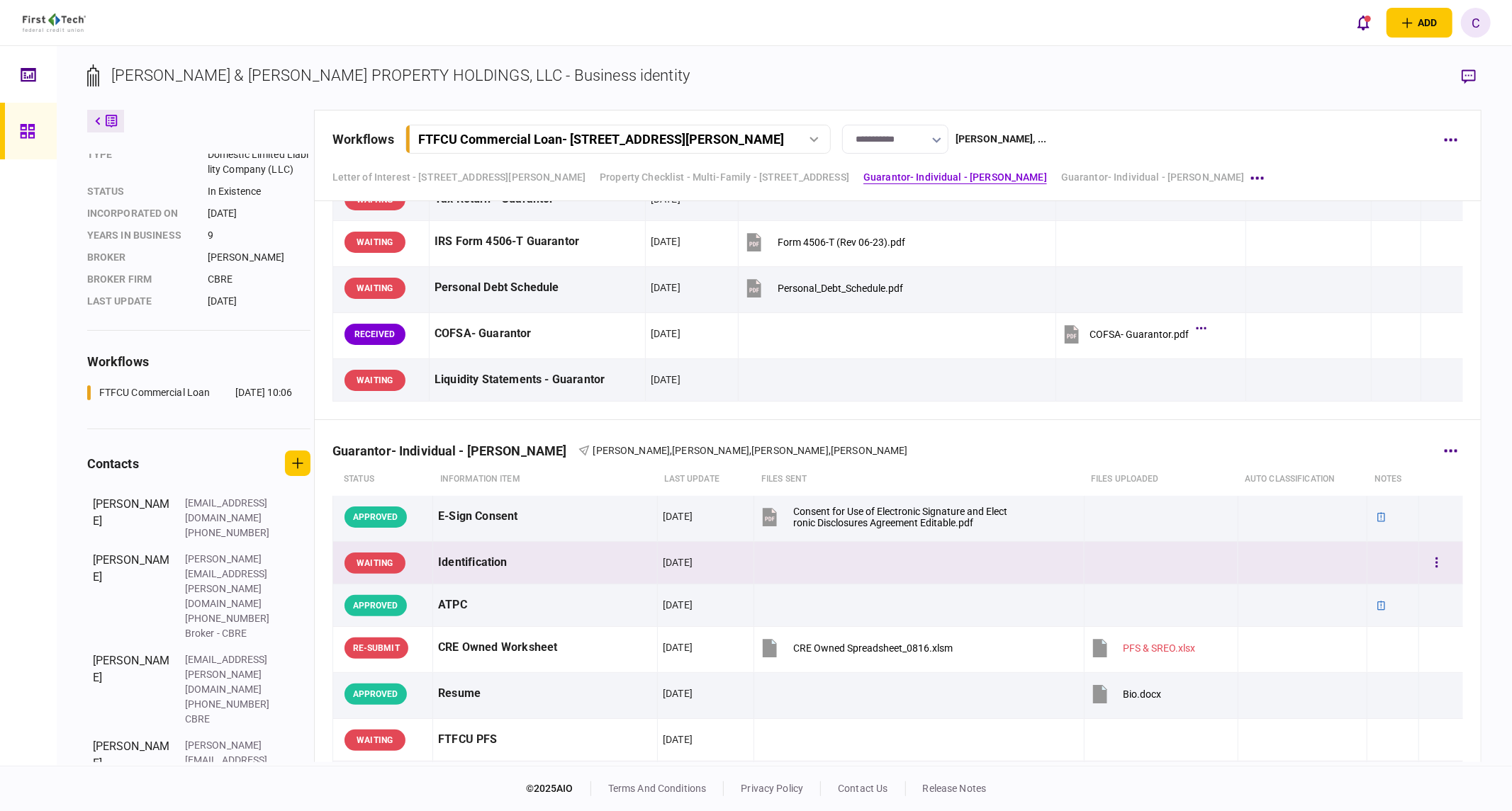
scroll to position [1635, 0]
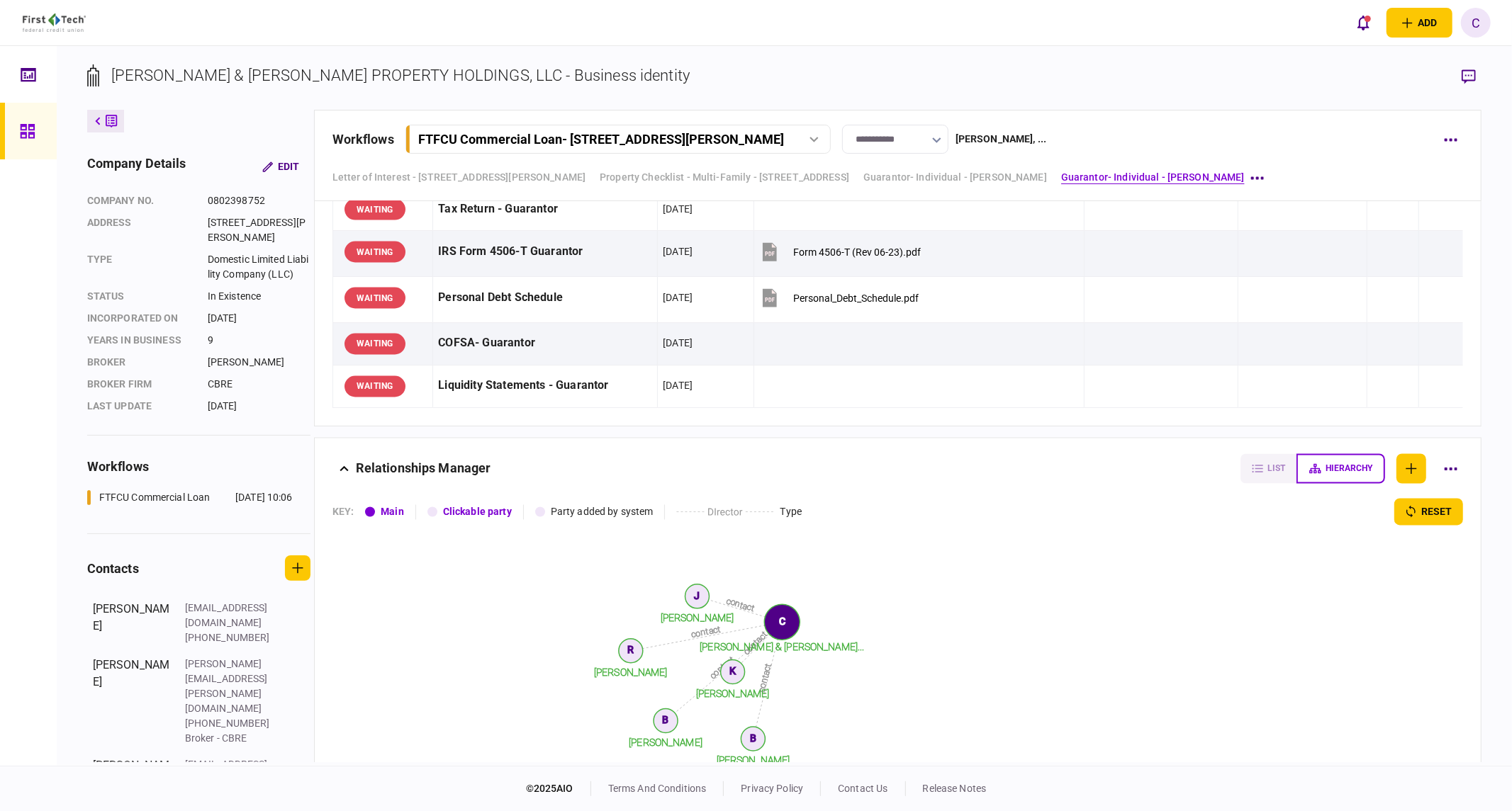
scroll to position [1811, 0]
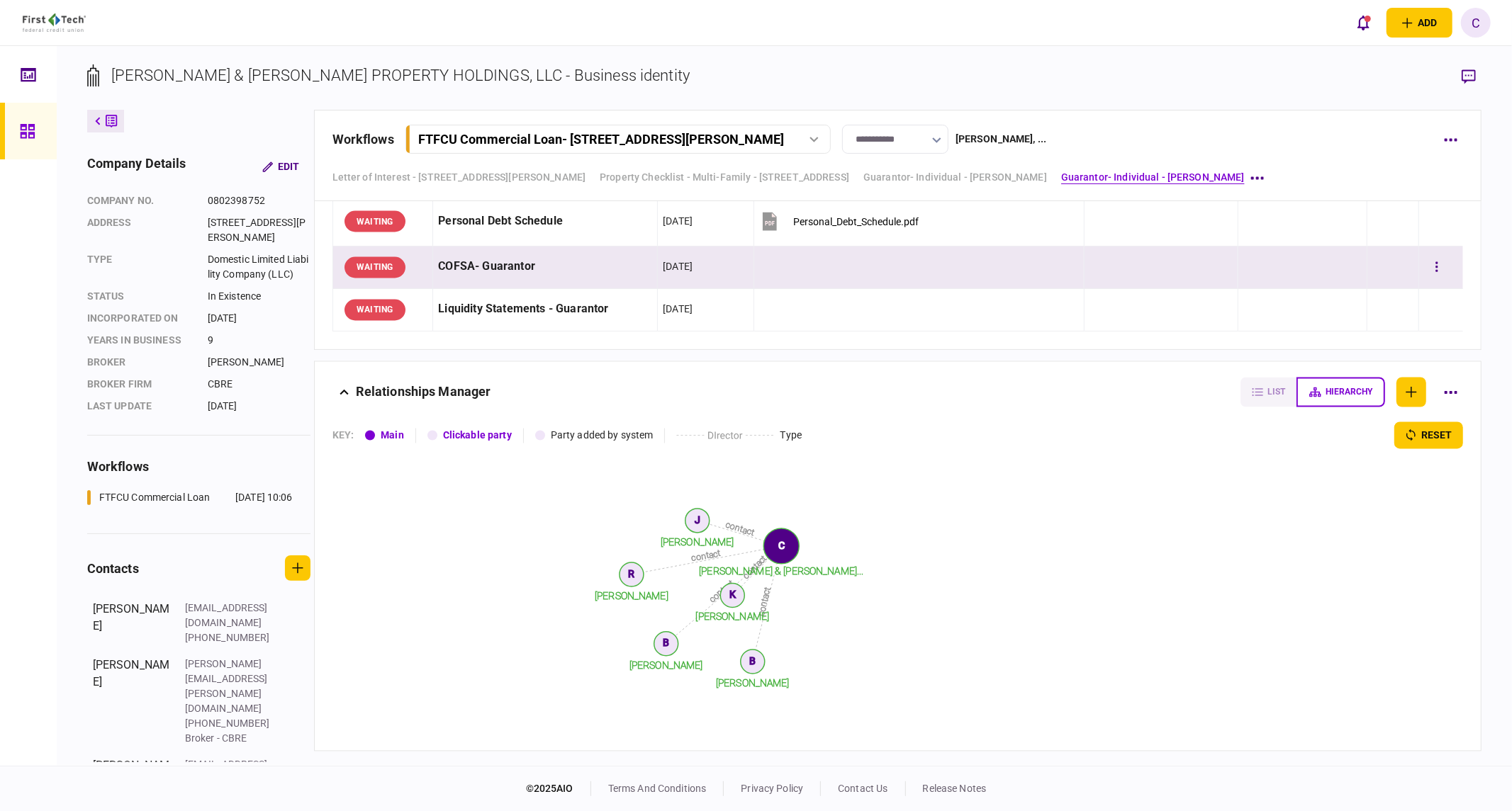
scroll to position [2204, 0]
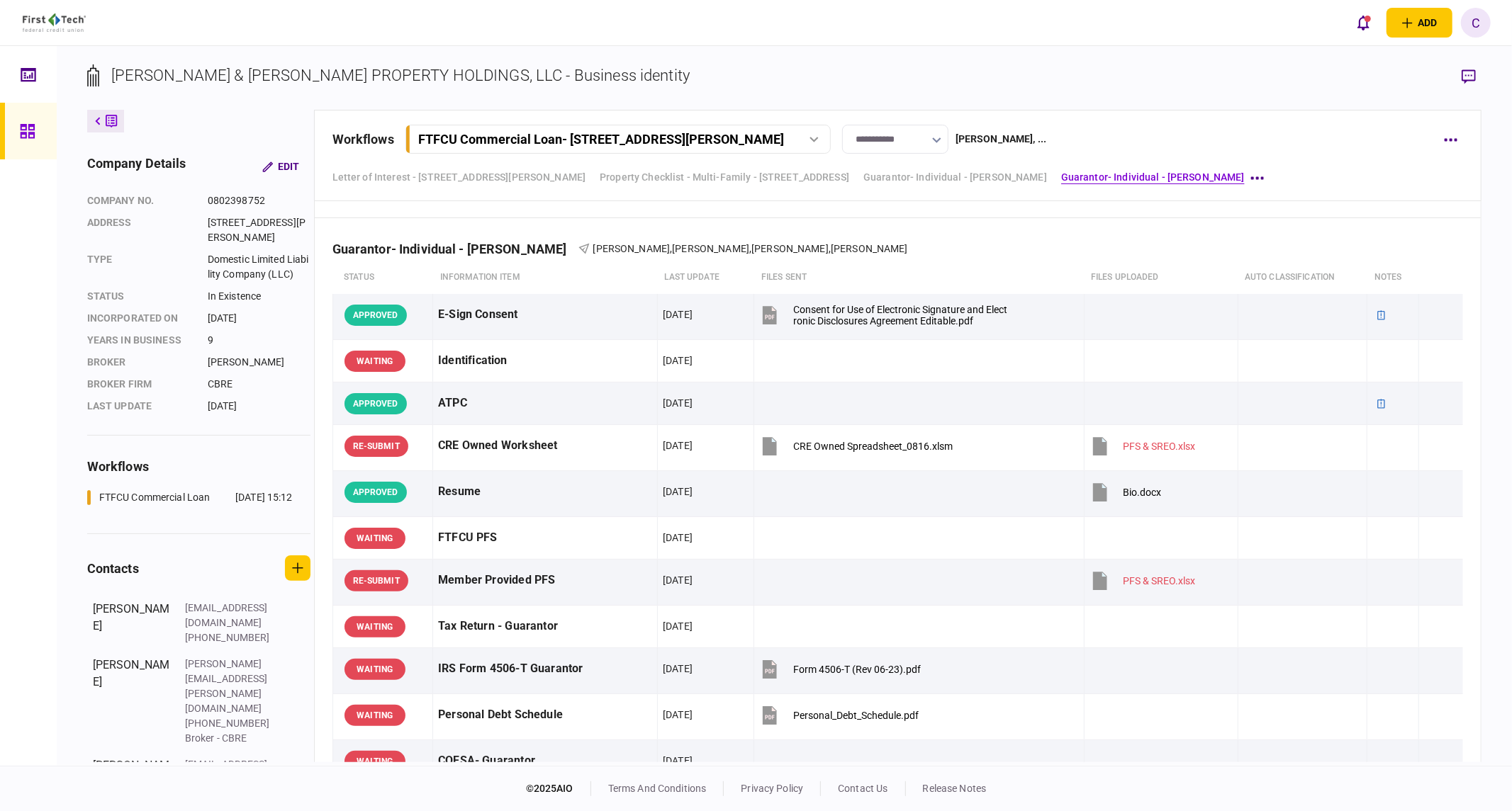
scroll to position [1888, 0]
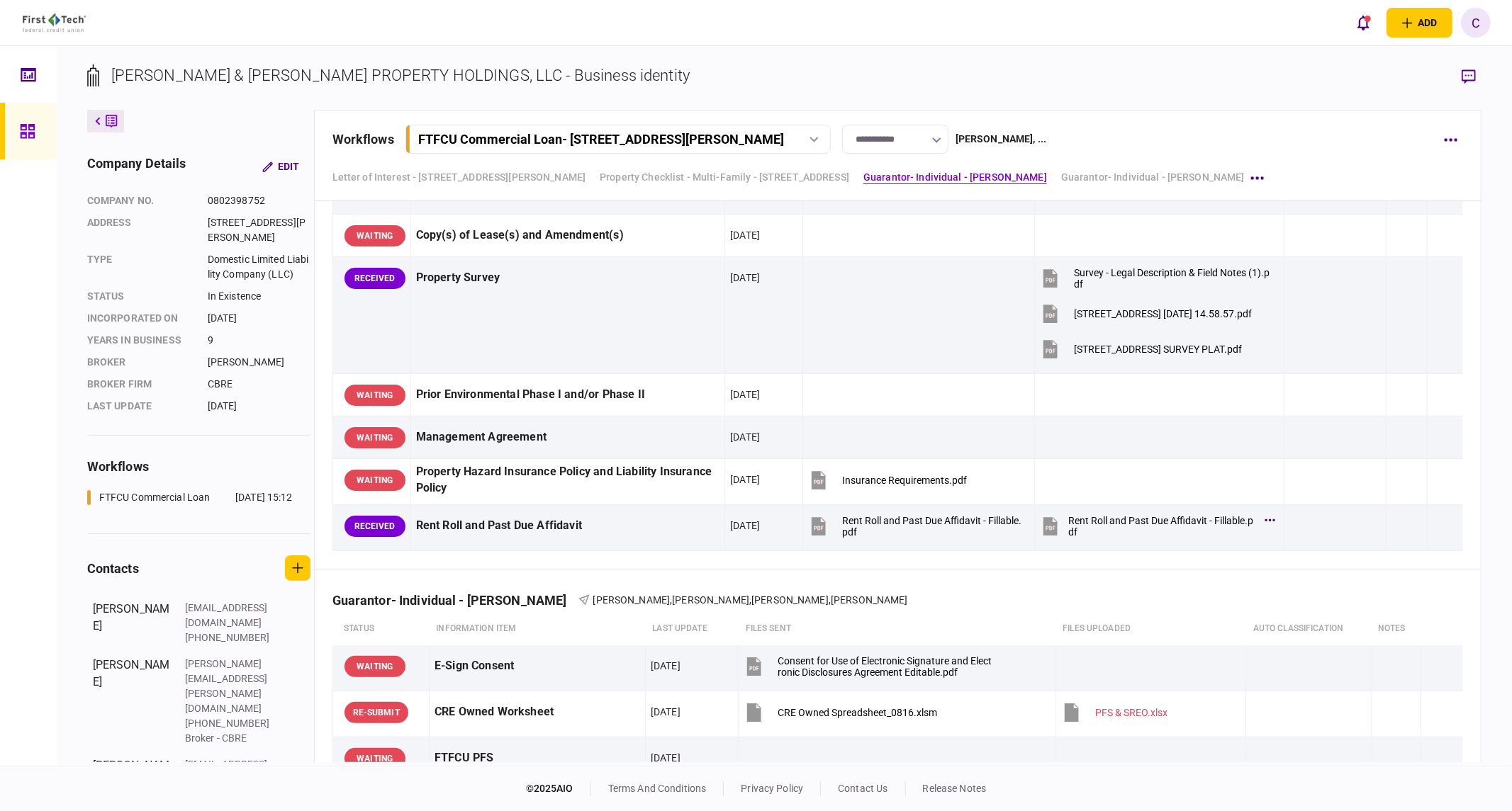
scroll to position [952, 0]
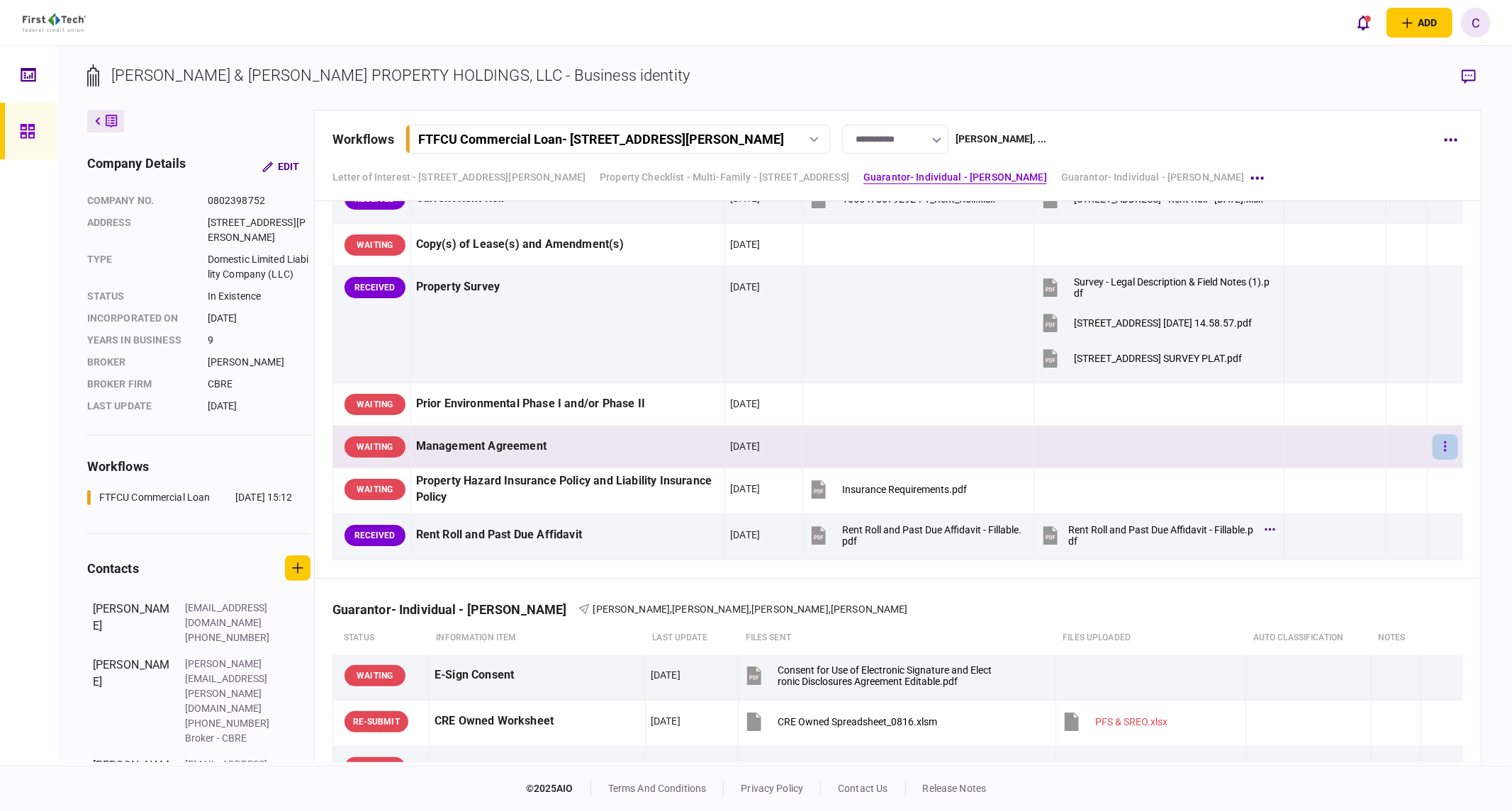
click at [1437, 442] on button "button" at bounding box center [1445, 447] width 26 height 26
click at [1325, 575] on span "waive" at bounding box center [1319, 569] width 31 height 17
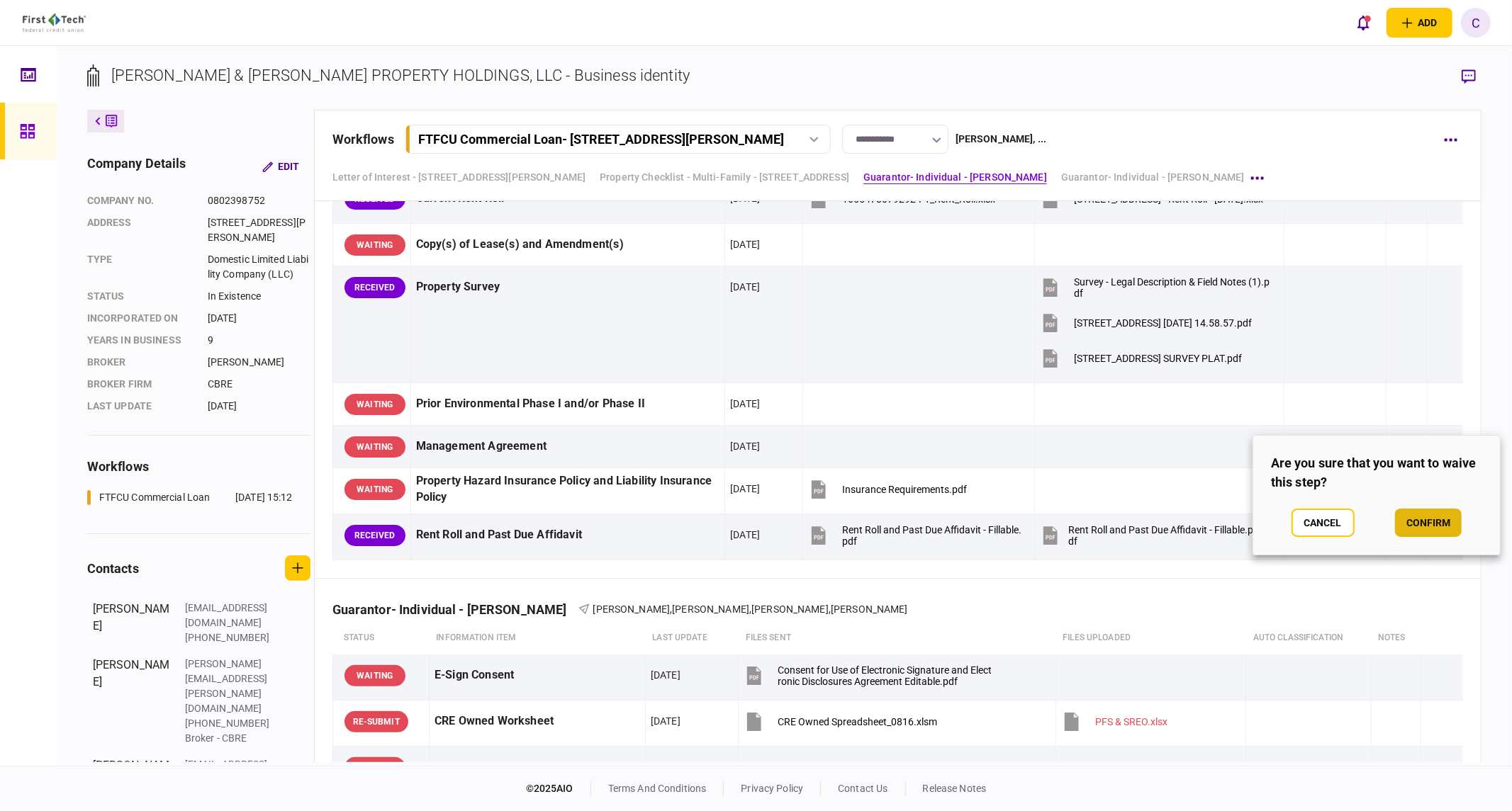
click at [1432, 520] on button "confirm" at bounding box center [1428, 523] width 67 height 28
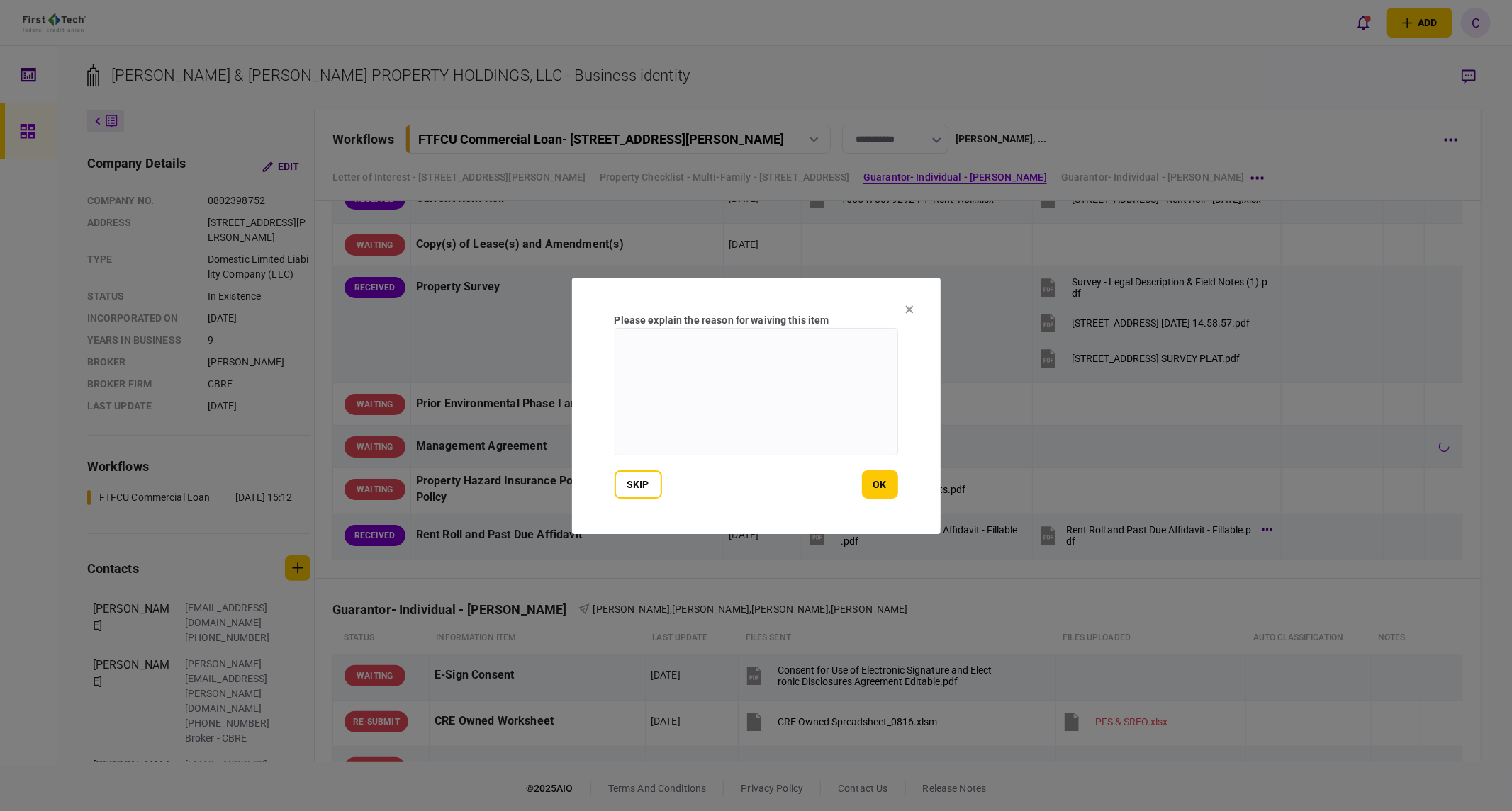
click at [792, 395] on textarea at bounding box center [756, 392] width 283 height 128
type textarea "**********"
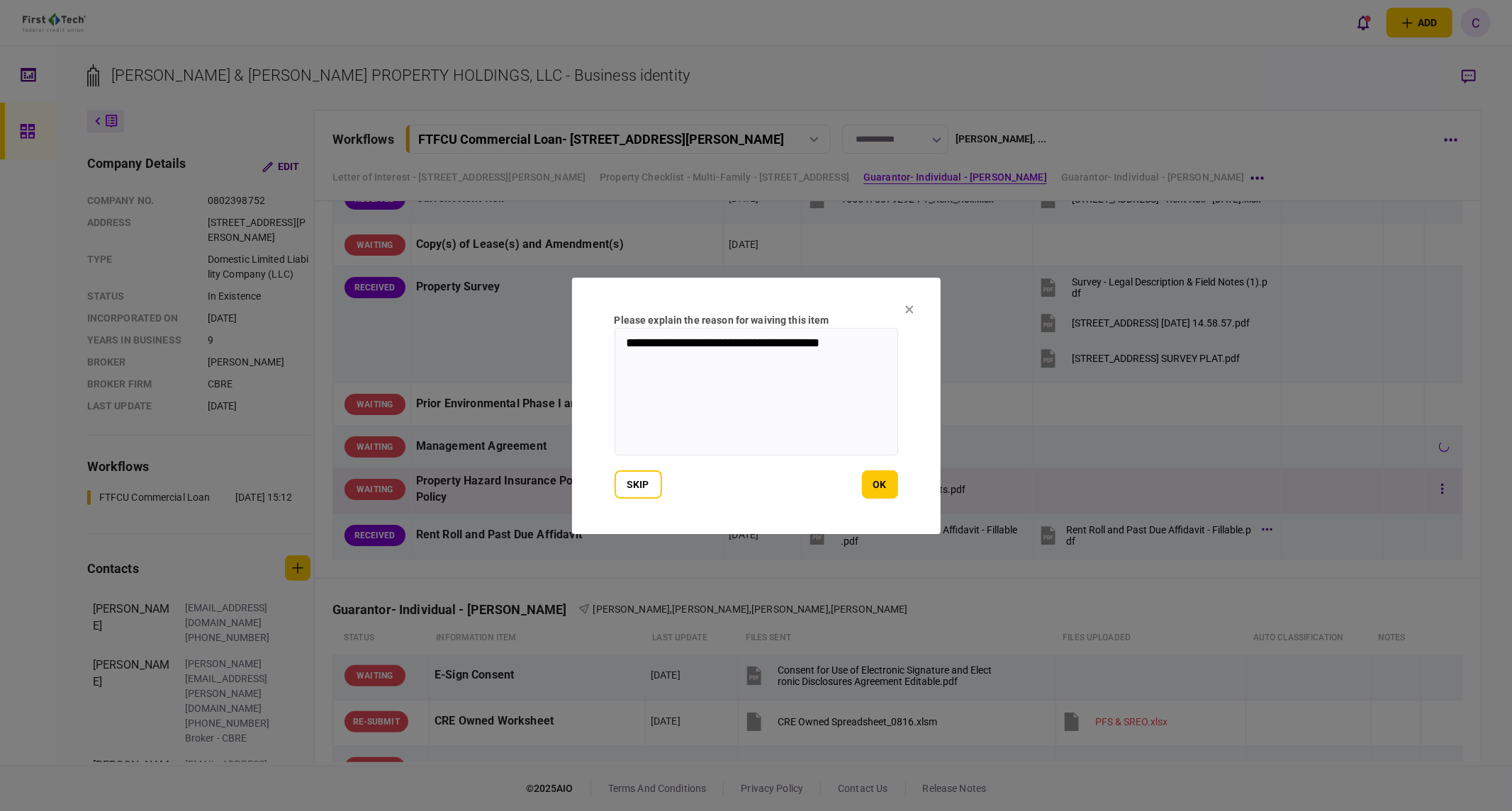
click at [888, 487] on button "ok" at bounding box center [880, 485] width 36 height 28
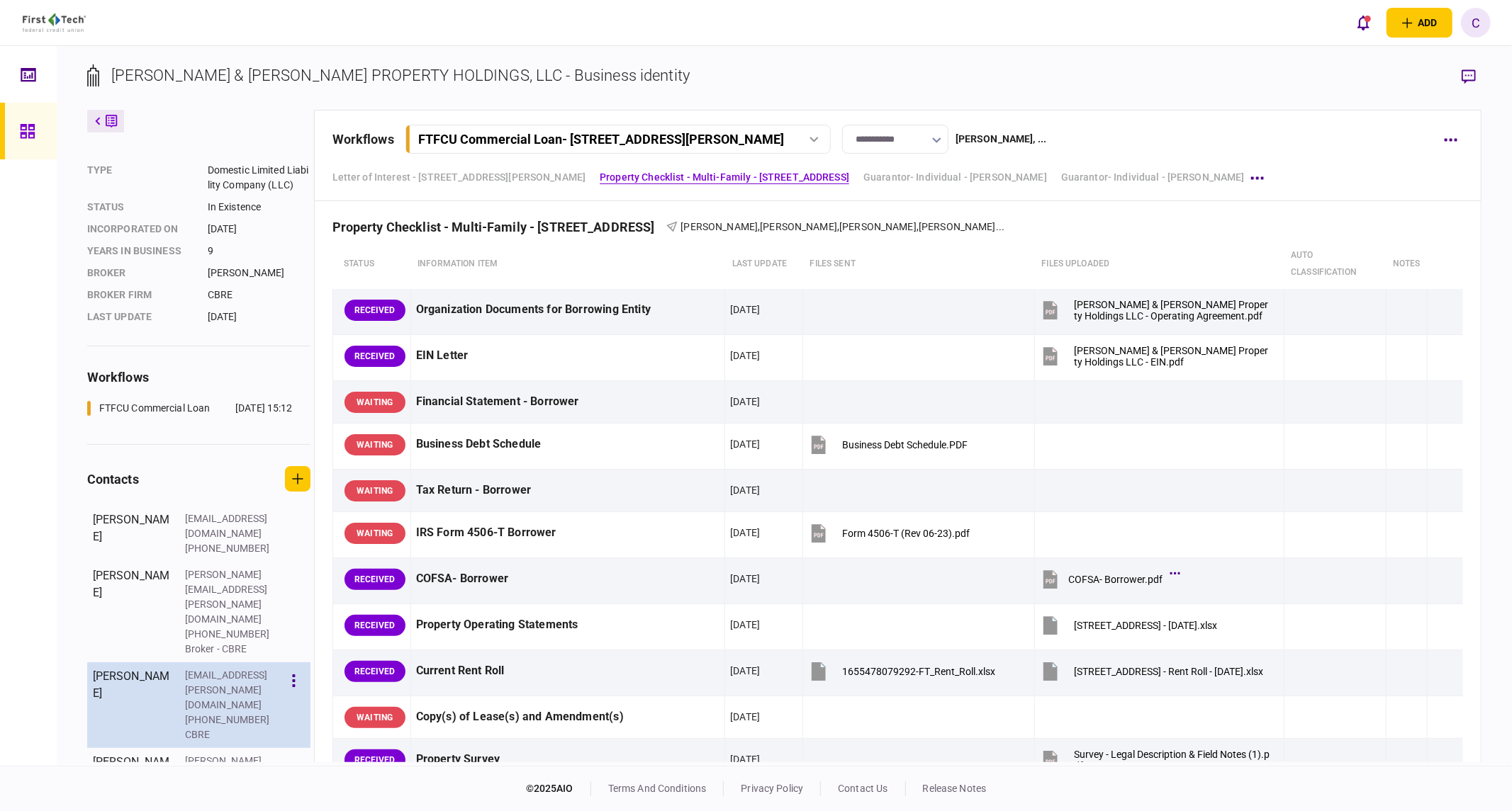
scroll to position [121, 0]
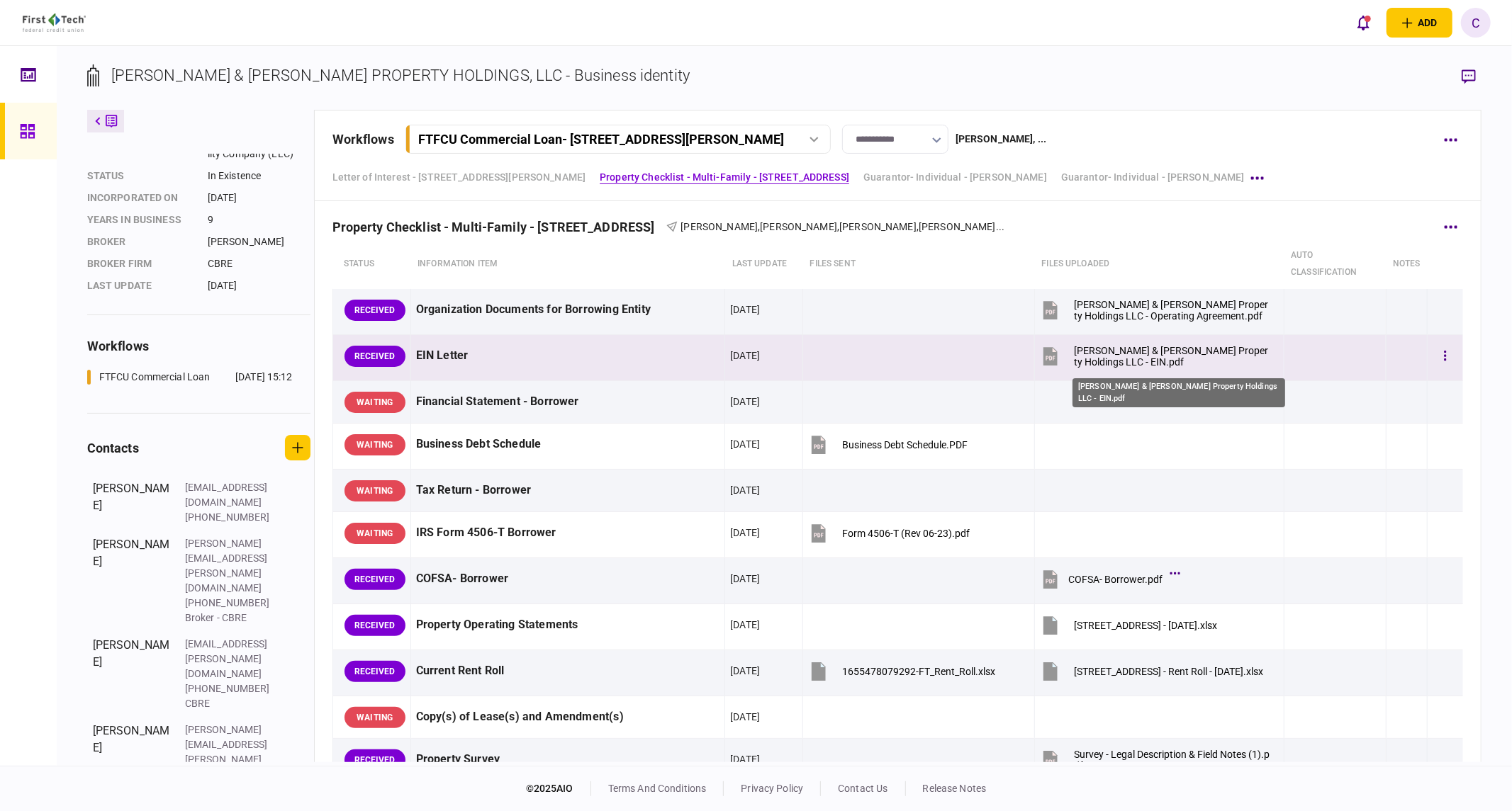
click at [1130, 358] on div "Cullum & Kelley Property Holdings LLC - EIN.pdf" at bounding box center [1173, 356] width 198 height 23
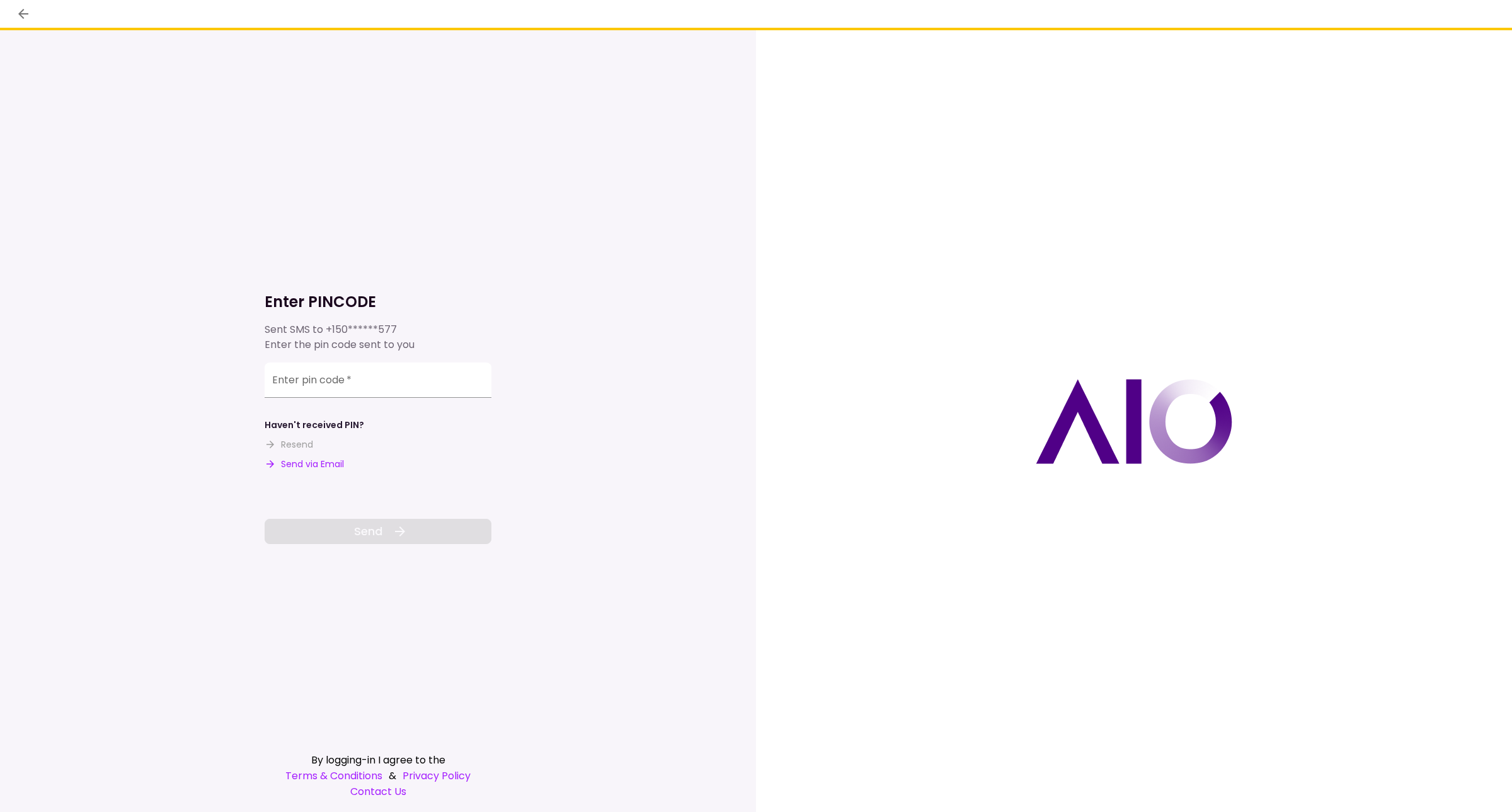
click at [316, 467] on button "Send via Email" at bounding box center [303, 464] width 79 height 13
click at [358, 372] on input "Enter pin code   *" at bounding box center [378, 380] width 227 height 35
type input "******"
click at [413, 532] on button "Send" at bounding box center [378, 531] width 227 height 25
